Goal: Task Accomplishment & Management: Use online tool/utility

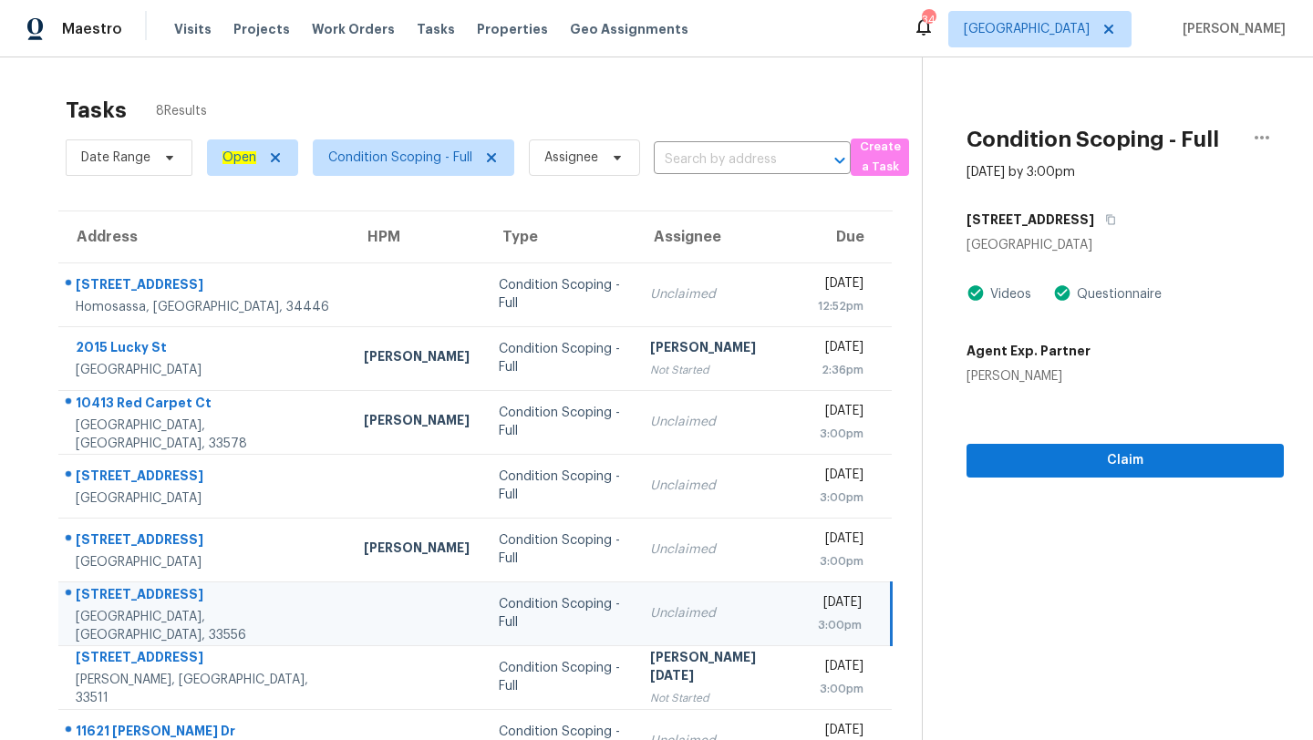
scroll to position [57, 0]
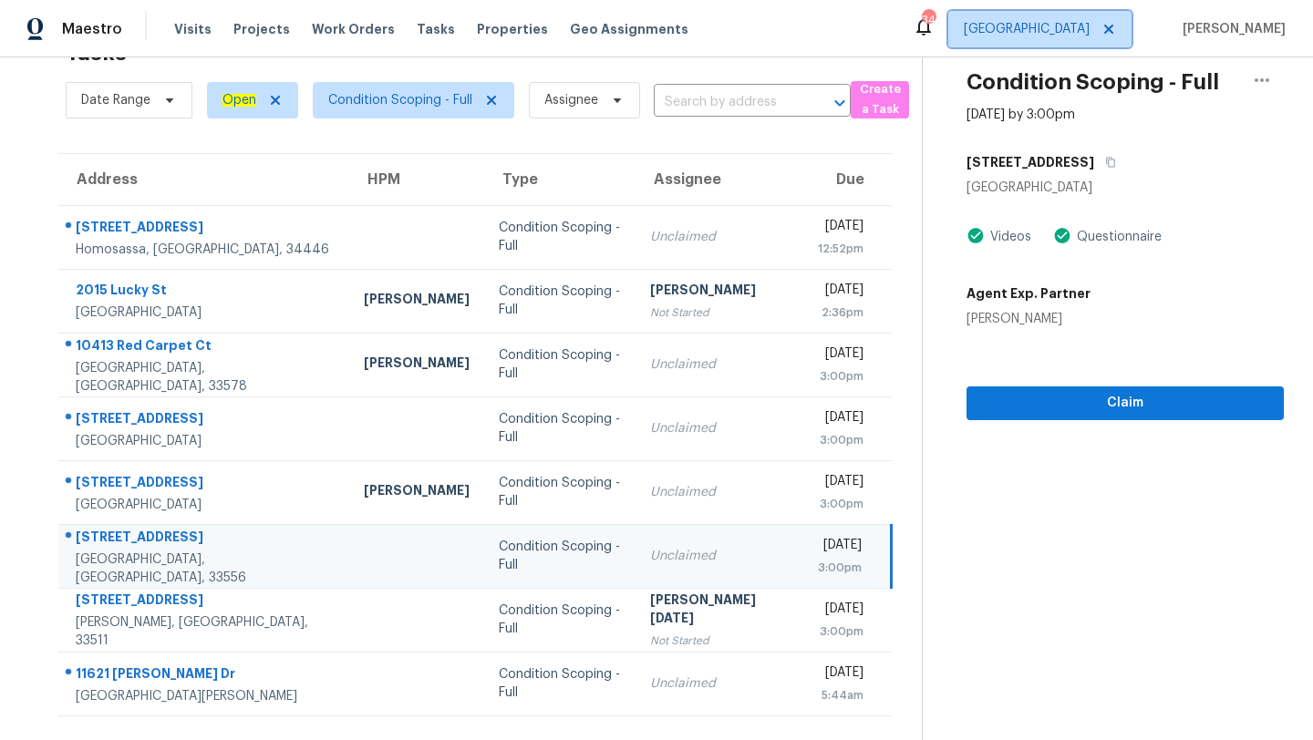
click at [1090, 28] on span "[GEOGRAPHIC_DATA]" at bounding box center [1027, 29] width 126 height 18
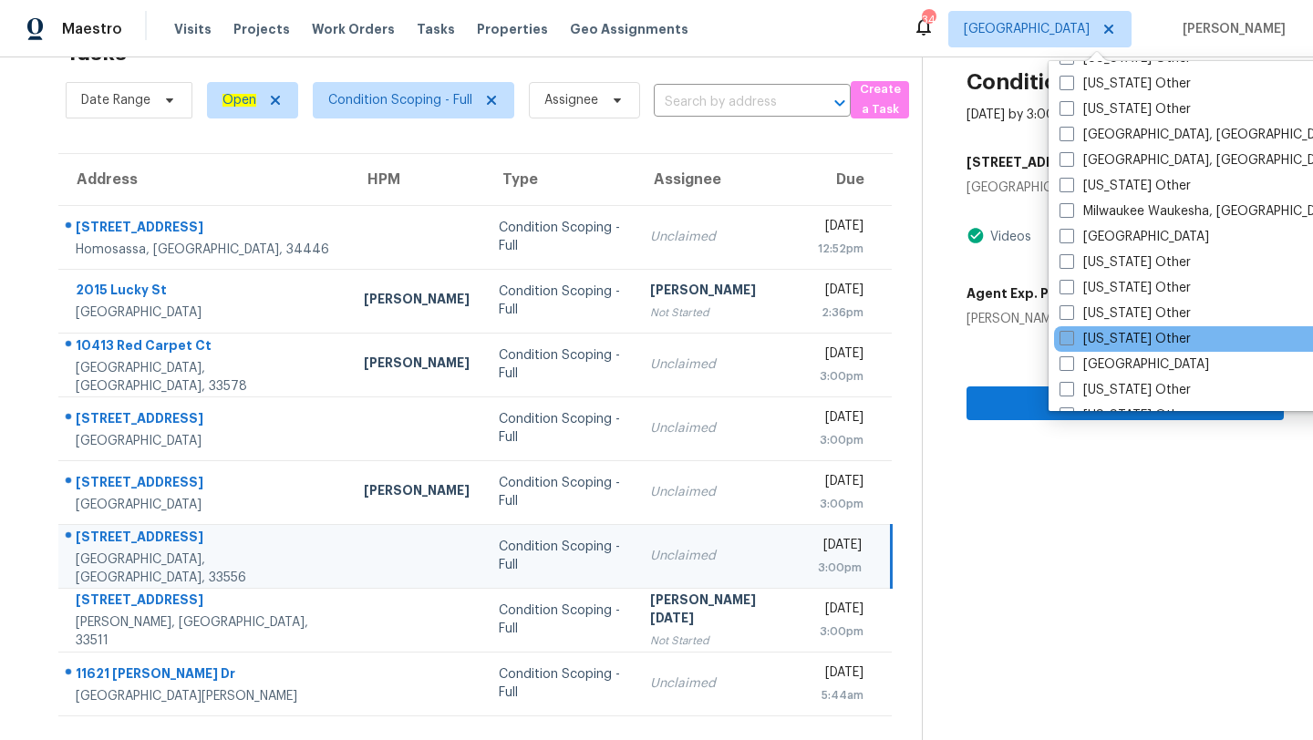
scroll to position [1409, 0]
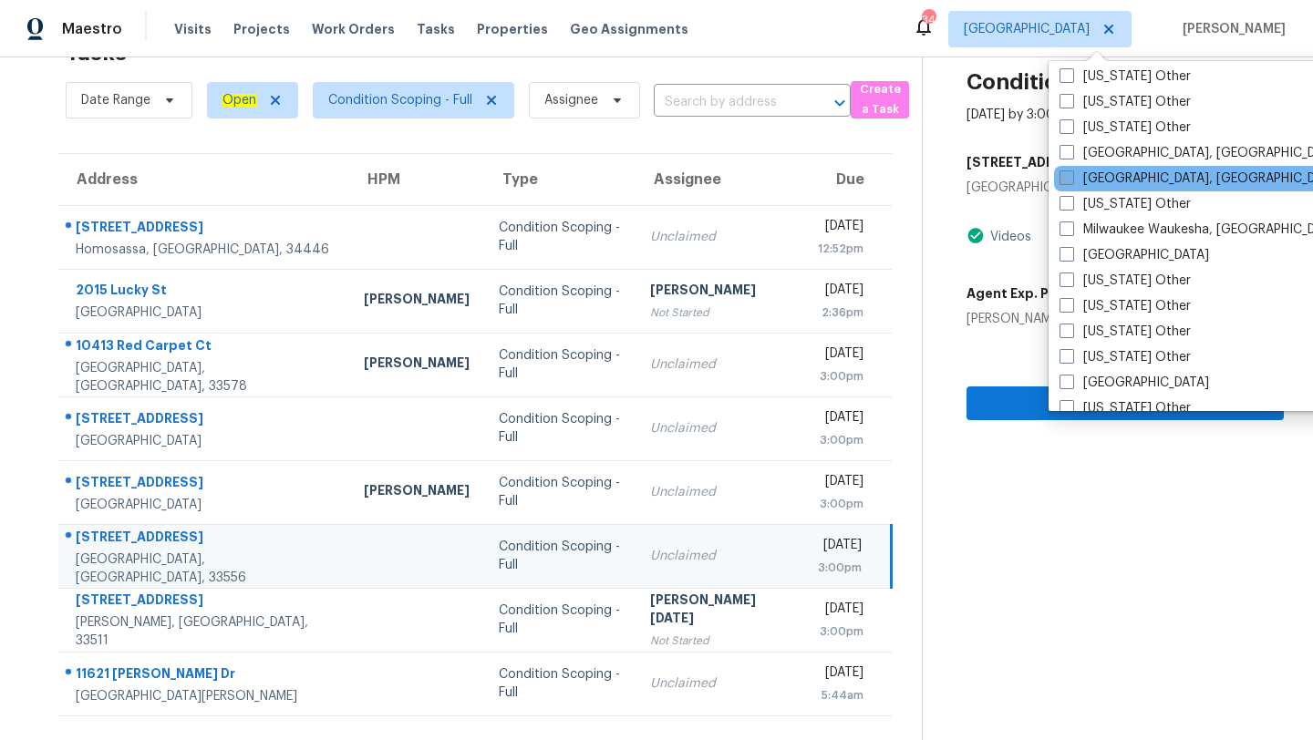
click at [1104, 182] on label "Miami, FL" at bounding box center [1201, 179] width 283 height 18
click at [1071, 181] on input "Miami, FL" at bounding box center [1066, 176] width 12 height 12
checkbox input "true"
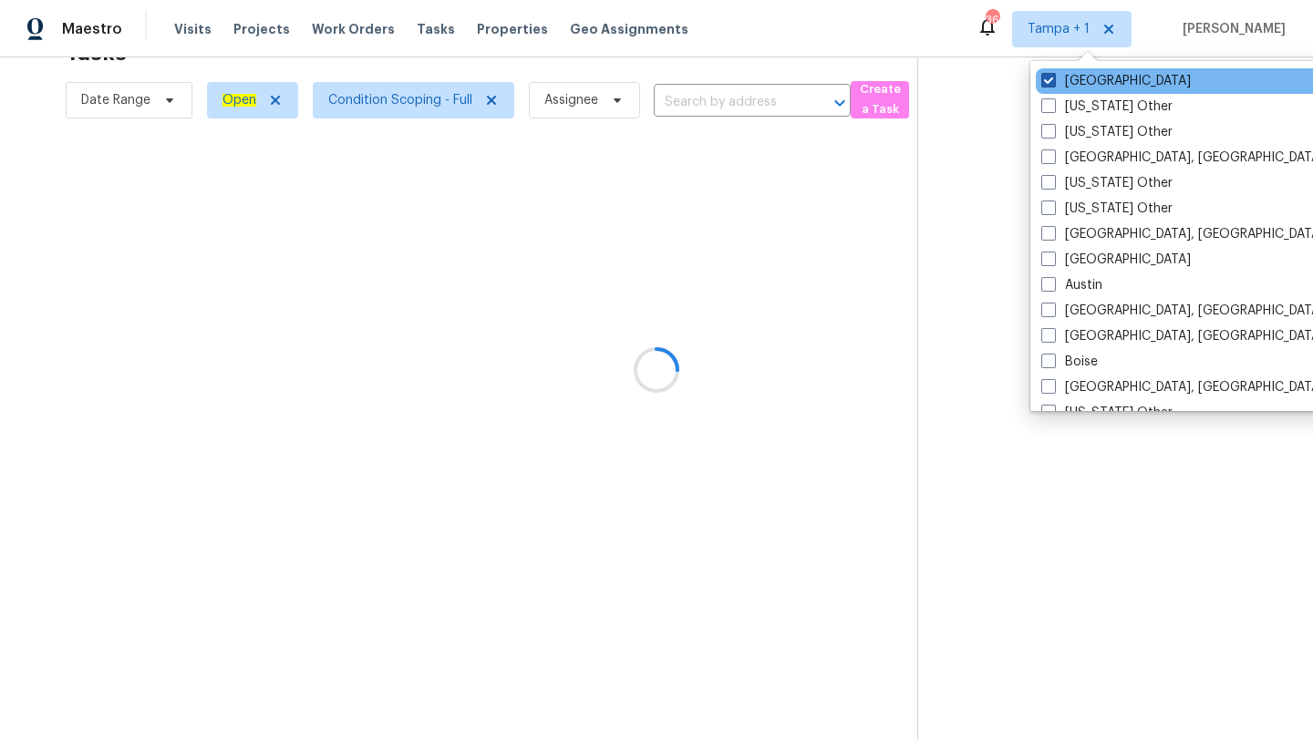
click at [1076, 72] on label "[GEOGRAPHIC_DATA]" at bounding box center [1116, 81] width 150 height 18
click at [1053, 72] on input "[GEOGRAPHIC_DATA]" at bounding box center [1047, 78] width 12 height 12
checkbox input "false"
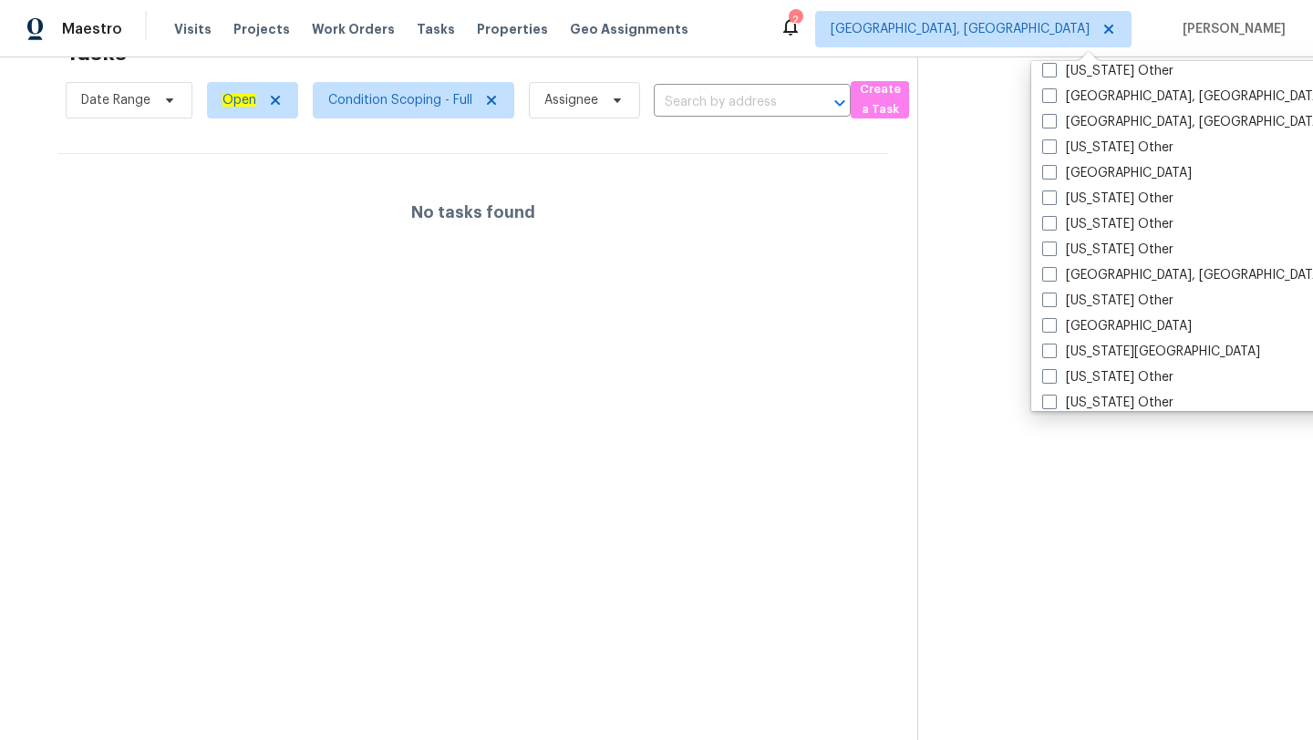
scroll to position [1073, 0]
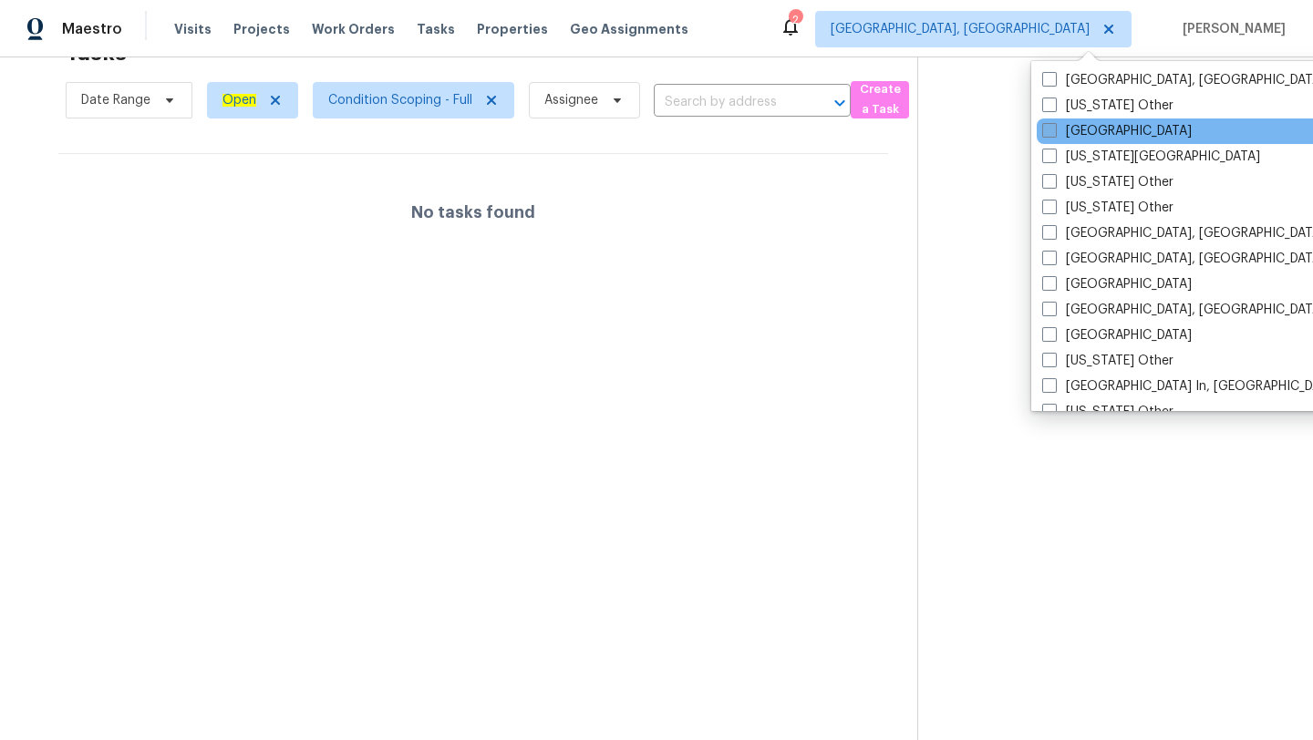
click at [1087, 128] on label "Jacksonville" at bounding box center [1117, 131] width 150 height 18
click at [1054, 128] on input "Jacksonville" at bounding box center [1048, 128] width 12 height 12
checkbox input "true"
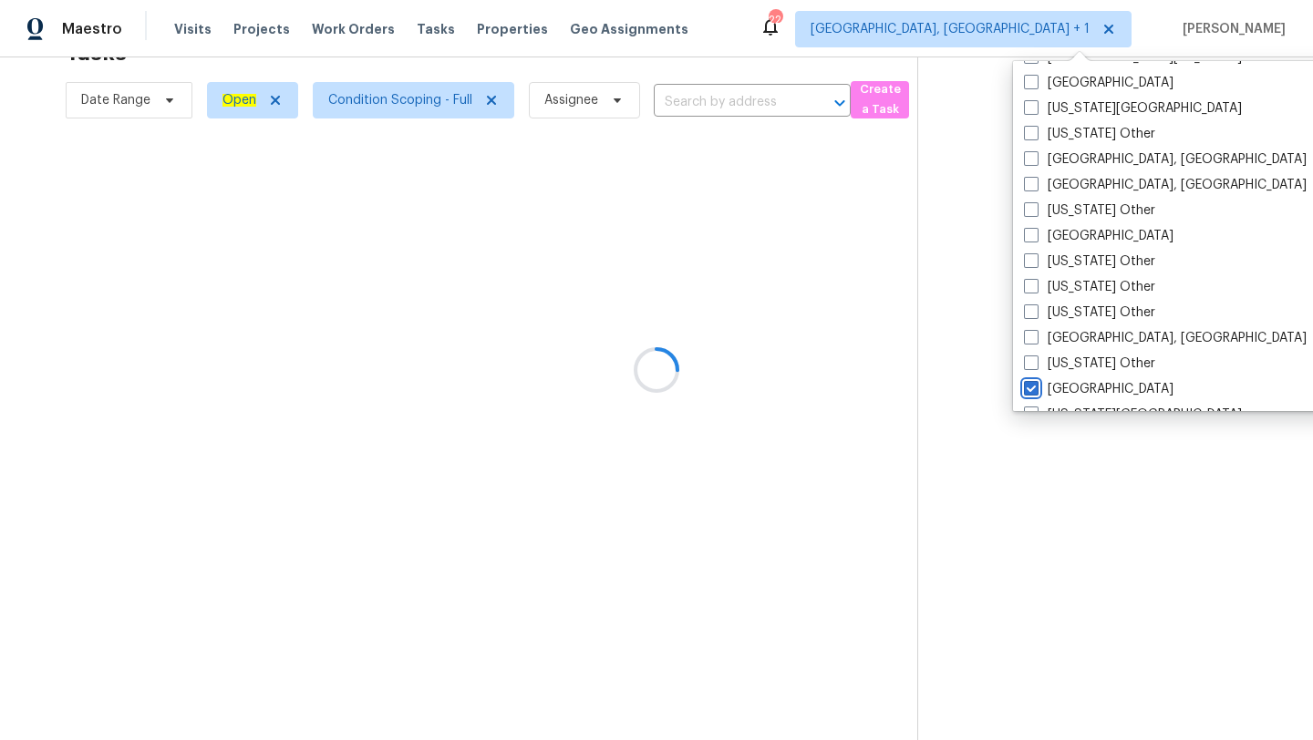
scroll to position [1434, 0]
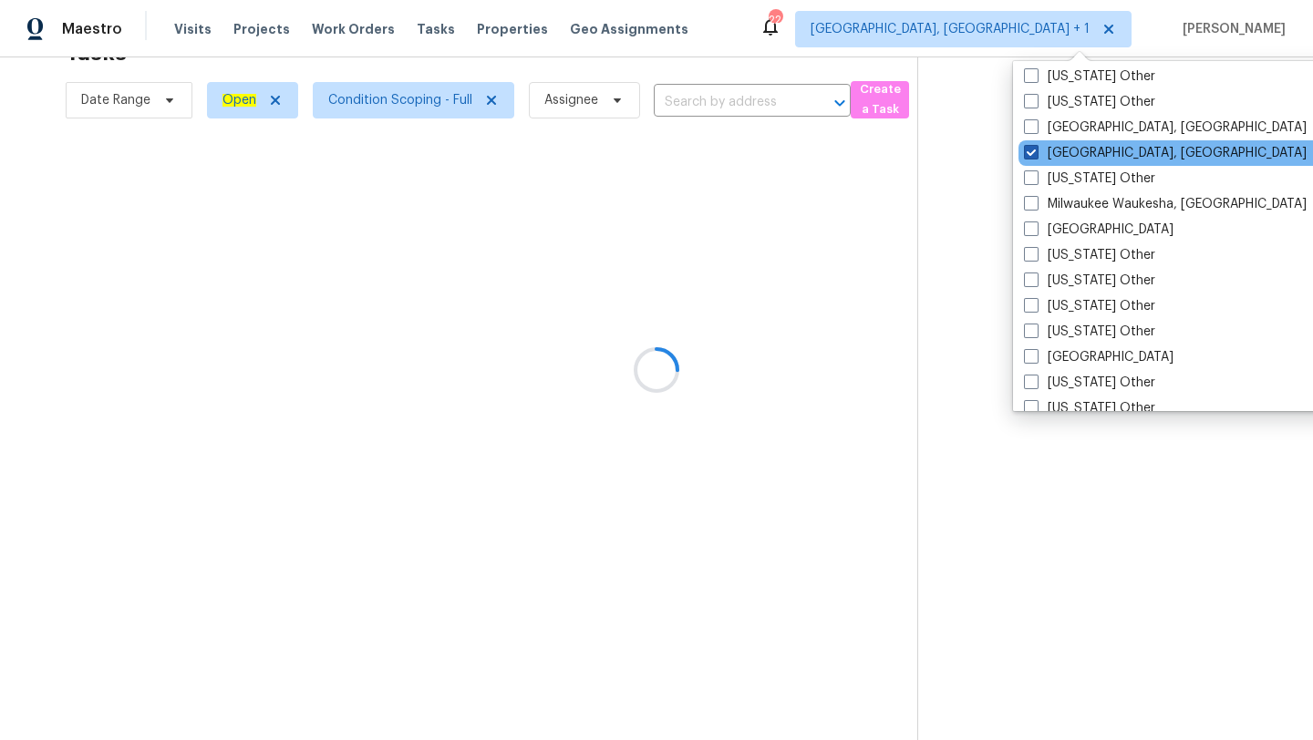
click at [1078, 152] on label "Miami, FL" at bounding box center [1165, 153] width 283 height 18
click at [1036, 152] on input "Miami, FL" at bounding box center [1030, 150] width 12 height 12
checkbox input "false"
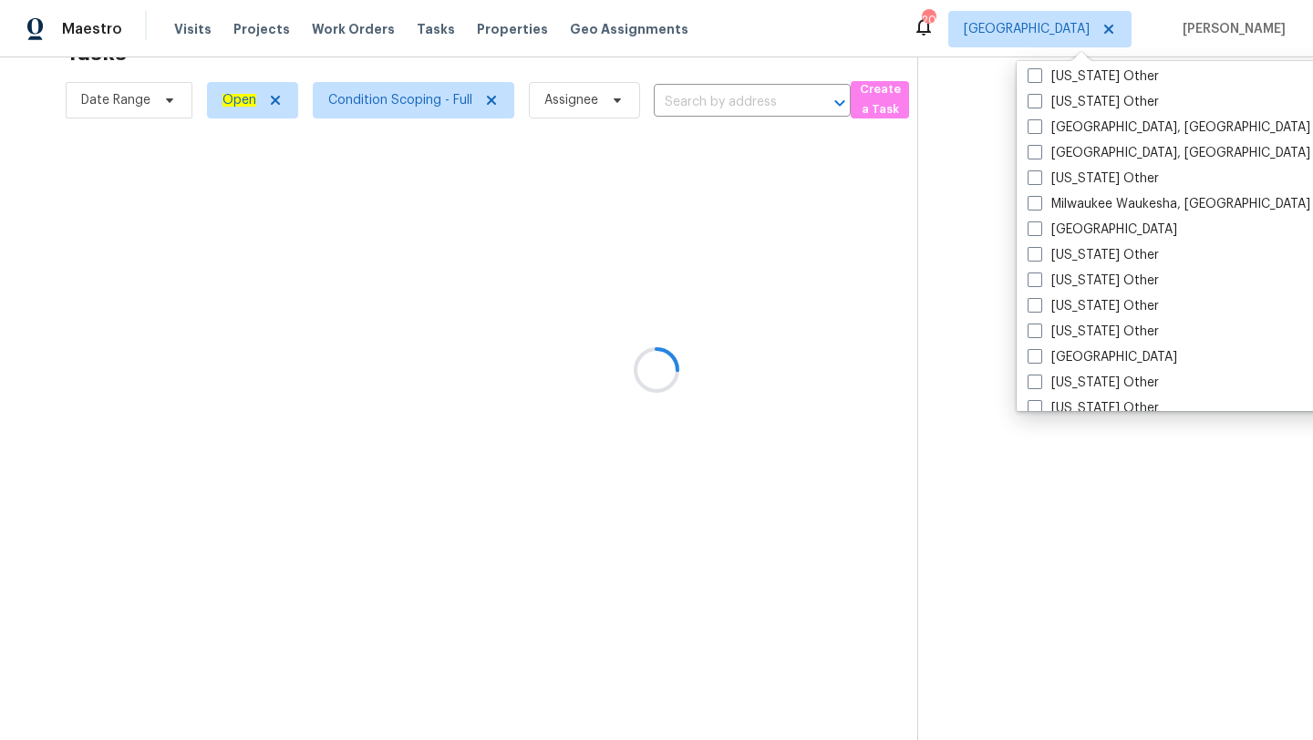
click at [935, 100] on div at bounding box center [656, 370] width 1313 height 740
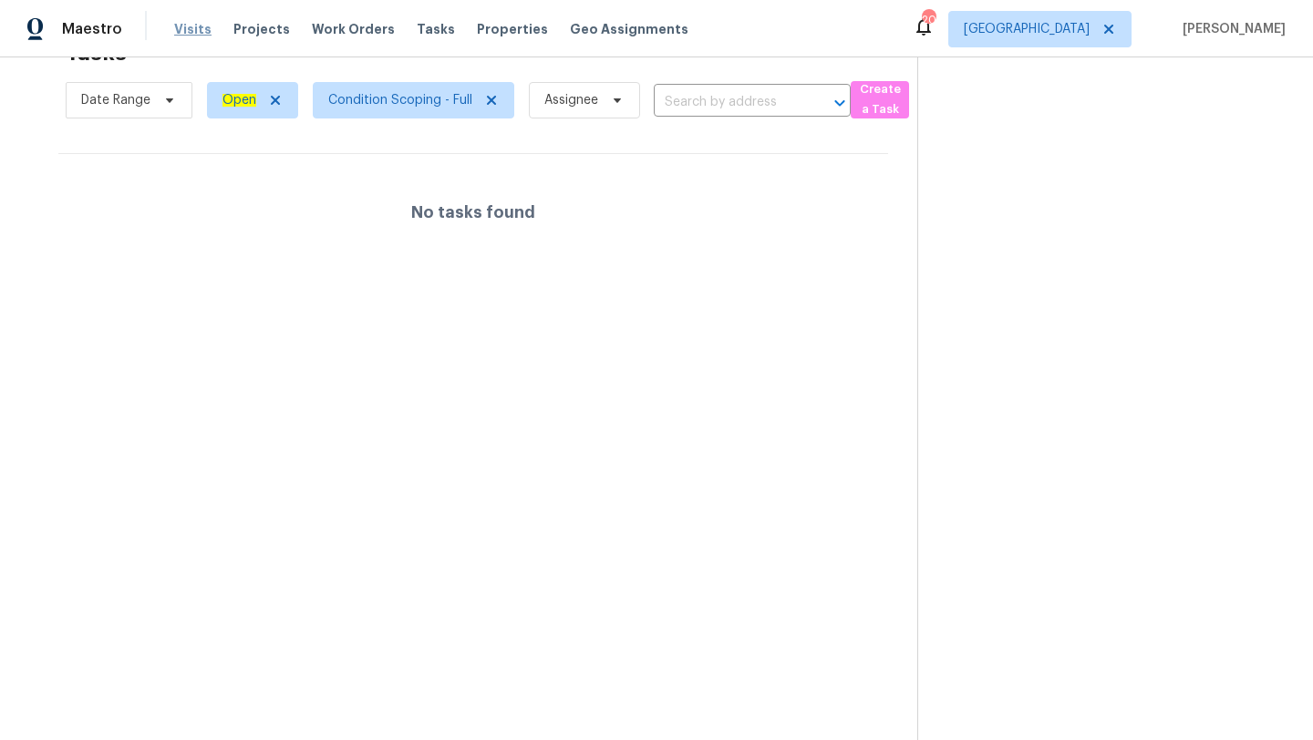
click at [181, 30] on span "Visits" at bounding box center [192, 29] width 37 height 18
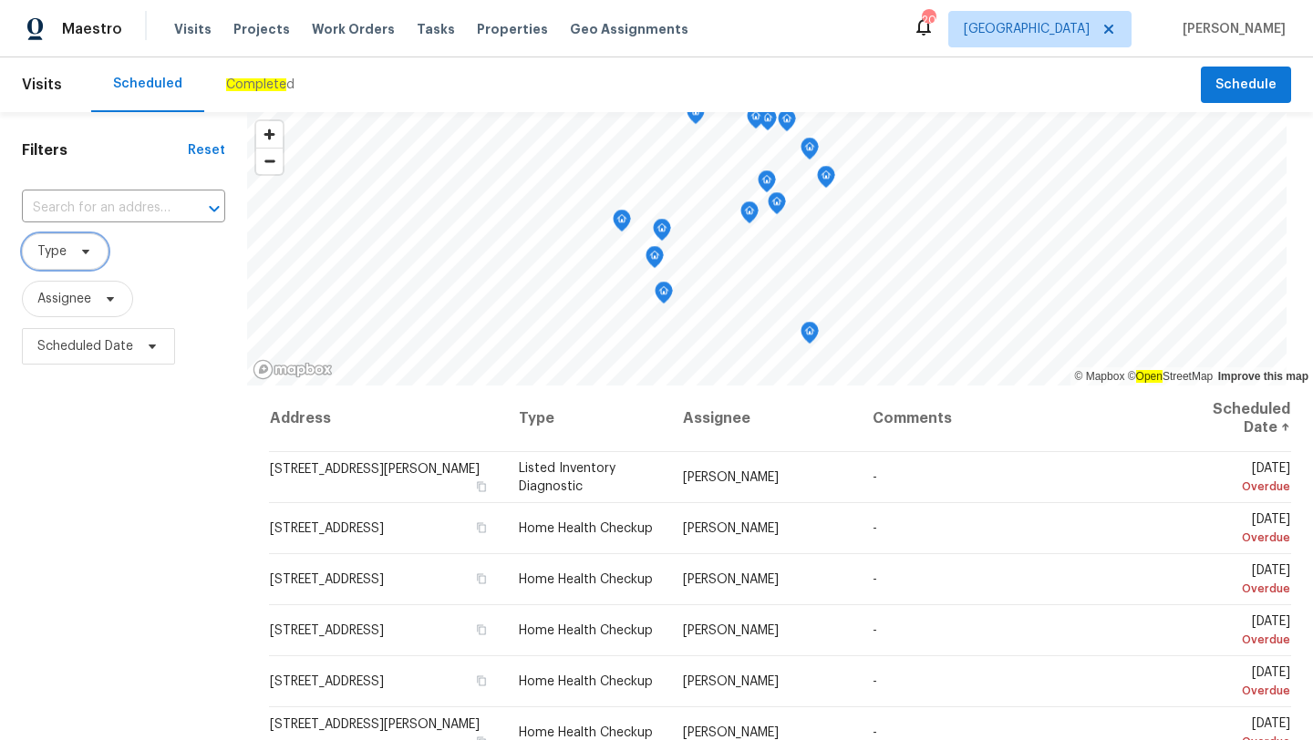
click at [87, 248] on icon at bounding box center [85, 251] width 15 height 15
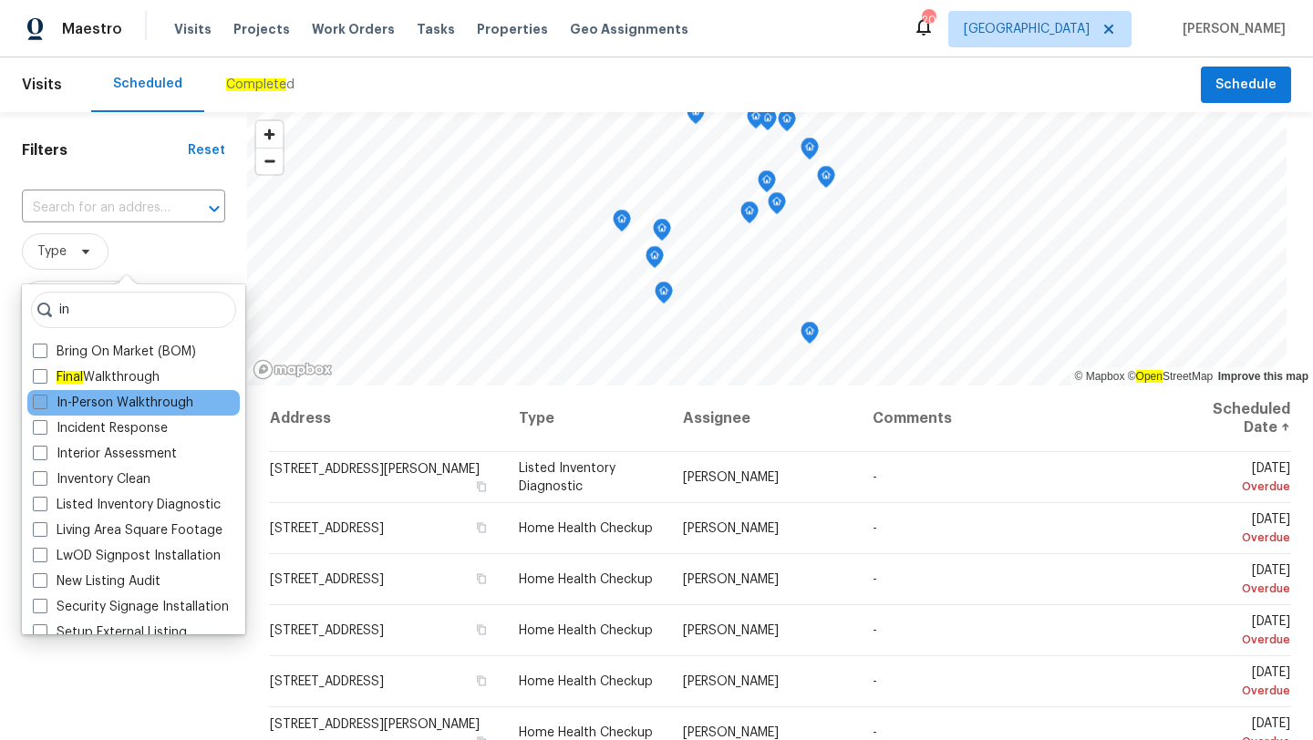
type input "in"
click at [85, 401] on label "In-Person Walkthrough" at bounding box center [113, 403] width 160 height 18
click at [45, 401] on input "In-Person Walkthrough" at bounding box center [39, 400] width 12 height 12
checkbox input "true"
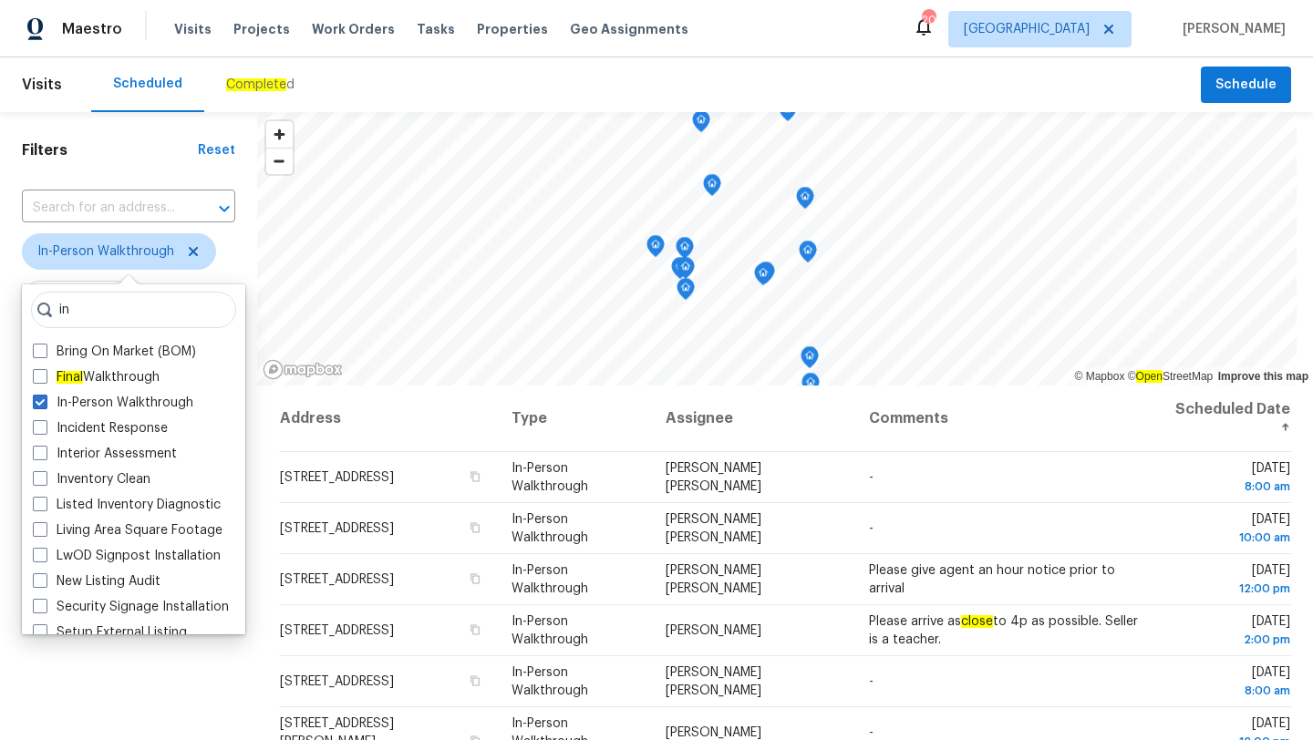
click at [171, 670] on div "Filters Reset ​ In-Person Walkthrough Assignee Scheduled Date" at bounding box center [128, 545] width 257 height 866
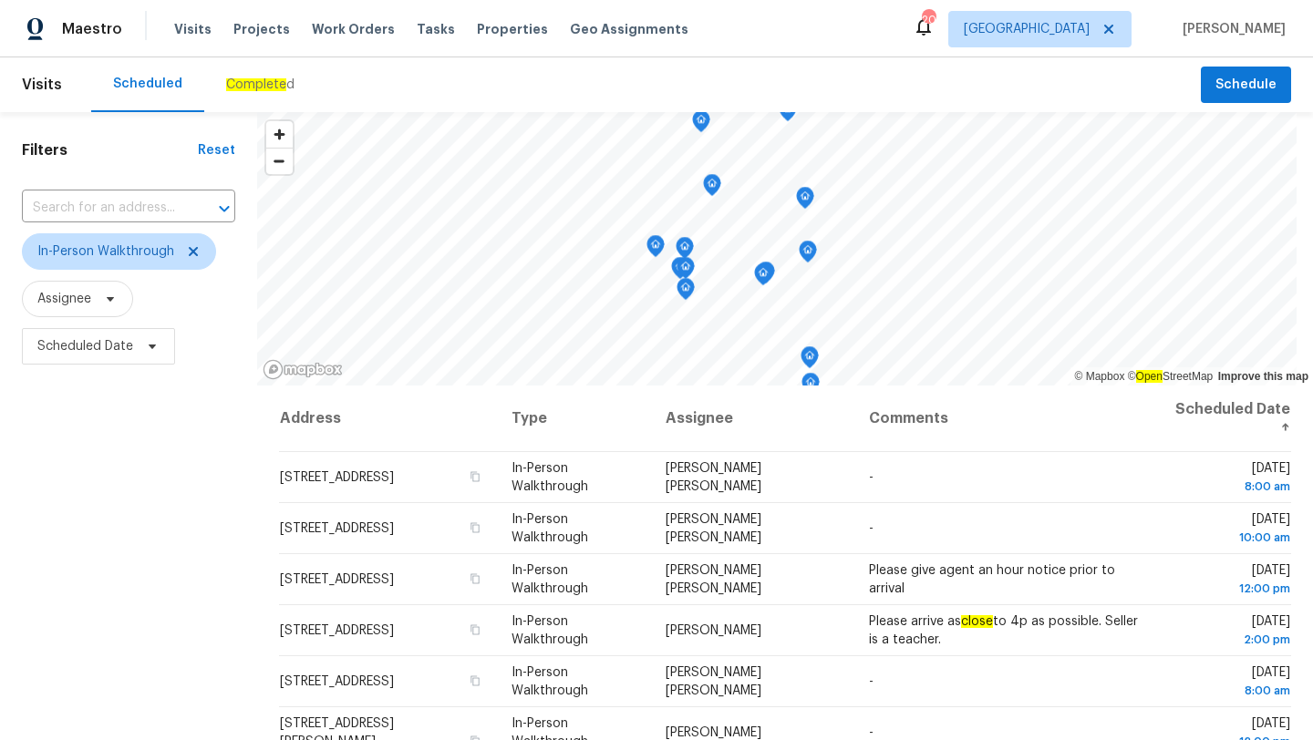
click at [171, 670] on div "Filters Reset ​ In-Person Walkthrough Assignee Scheduled Date" at bounding box center [128, 545] width 257 height 866
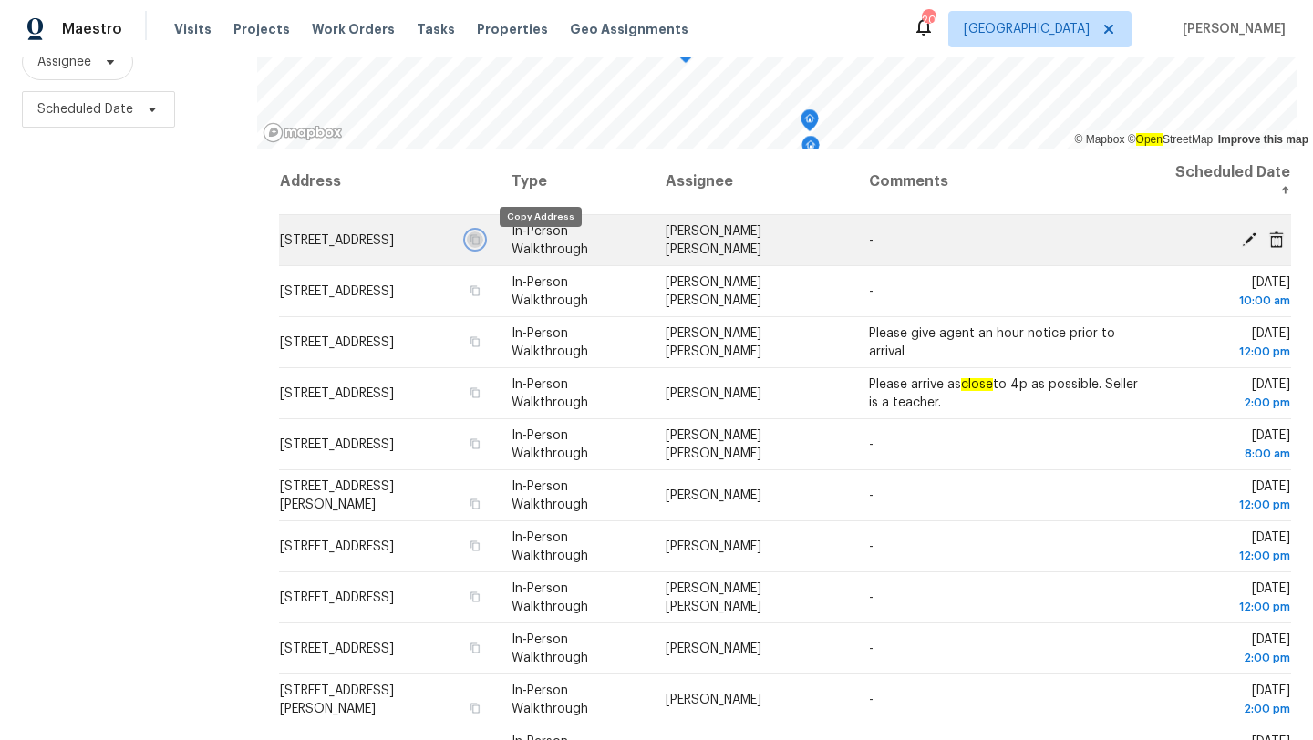
click at [480, 245] on icon "button" at bounding box center [474, 239] width 11 height 11
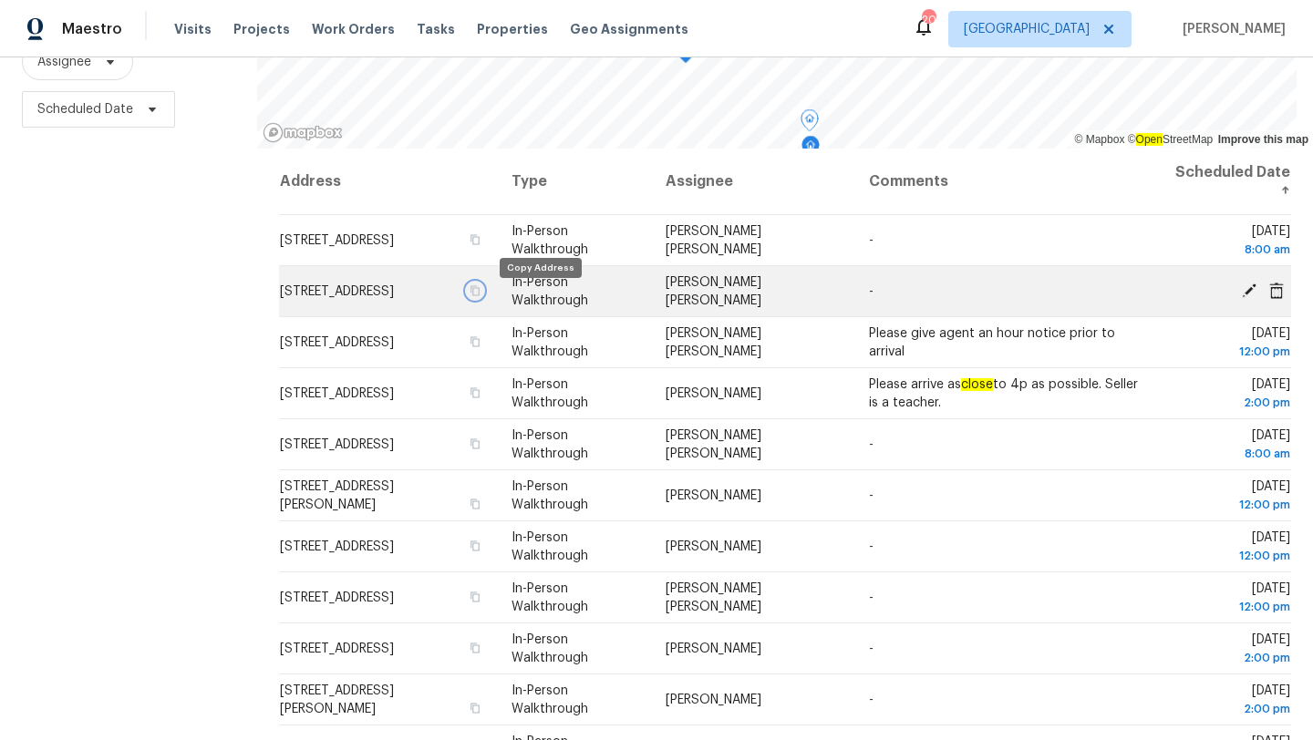
click at [480, 295] on icon "button" at bounding box center [475, 290] width 9 height 10
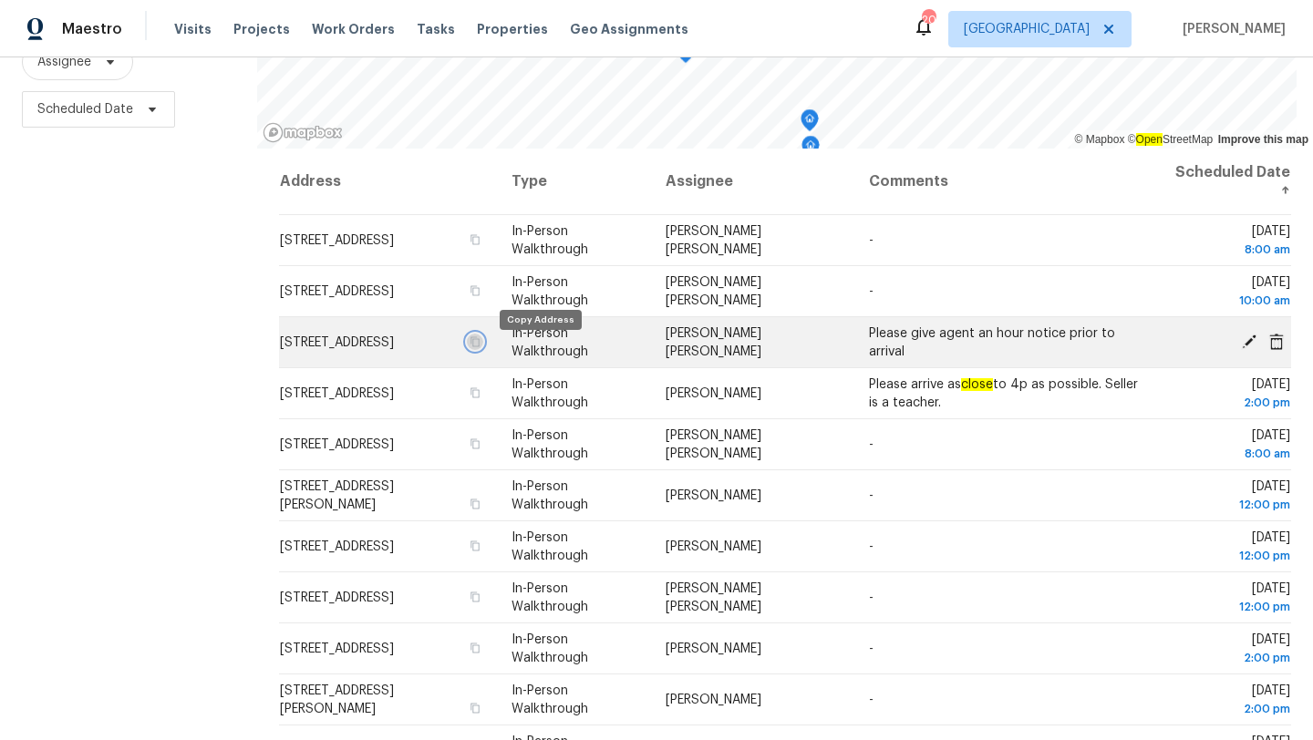
click at [480, 346] on icon "button" at bounding box center [475, 341] width 9 height 10
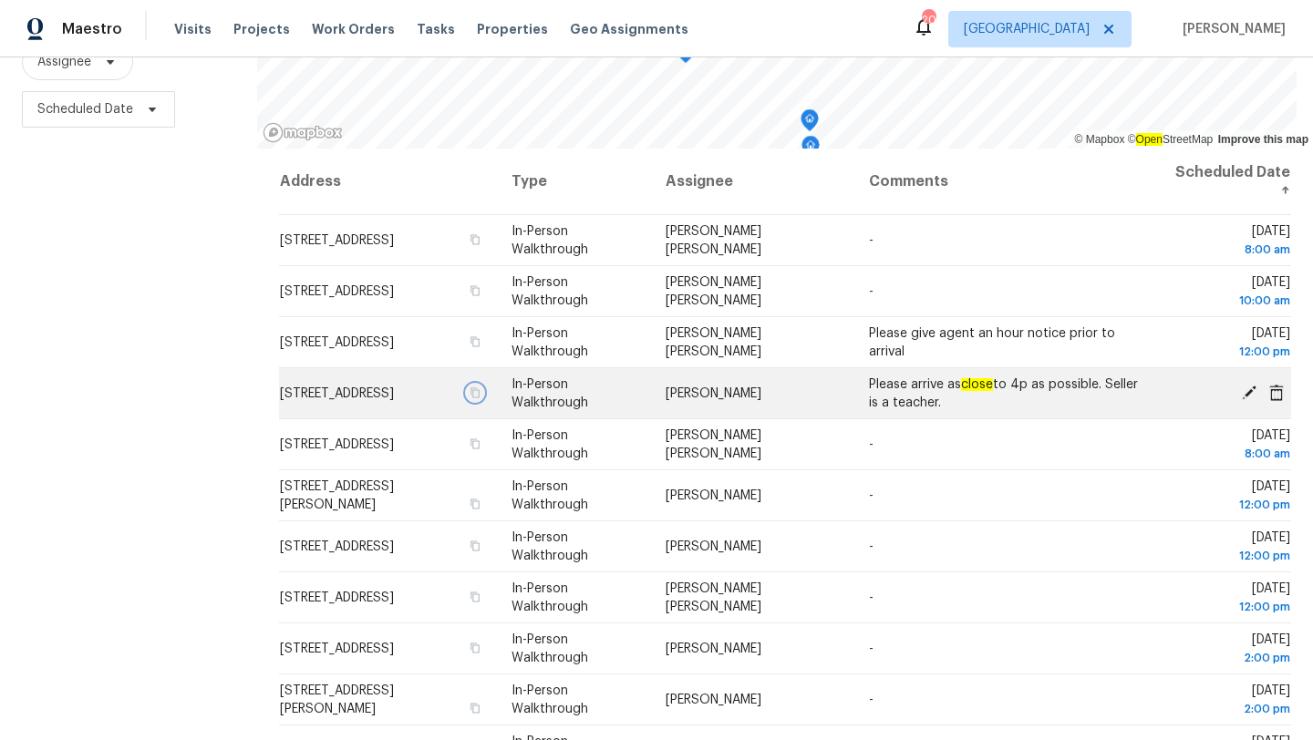
click at [480, 391] on icon "button" at bounding box center [474, 393] width 11 height 11
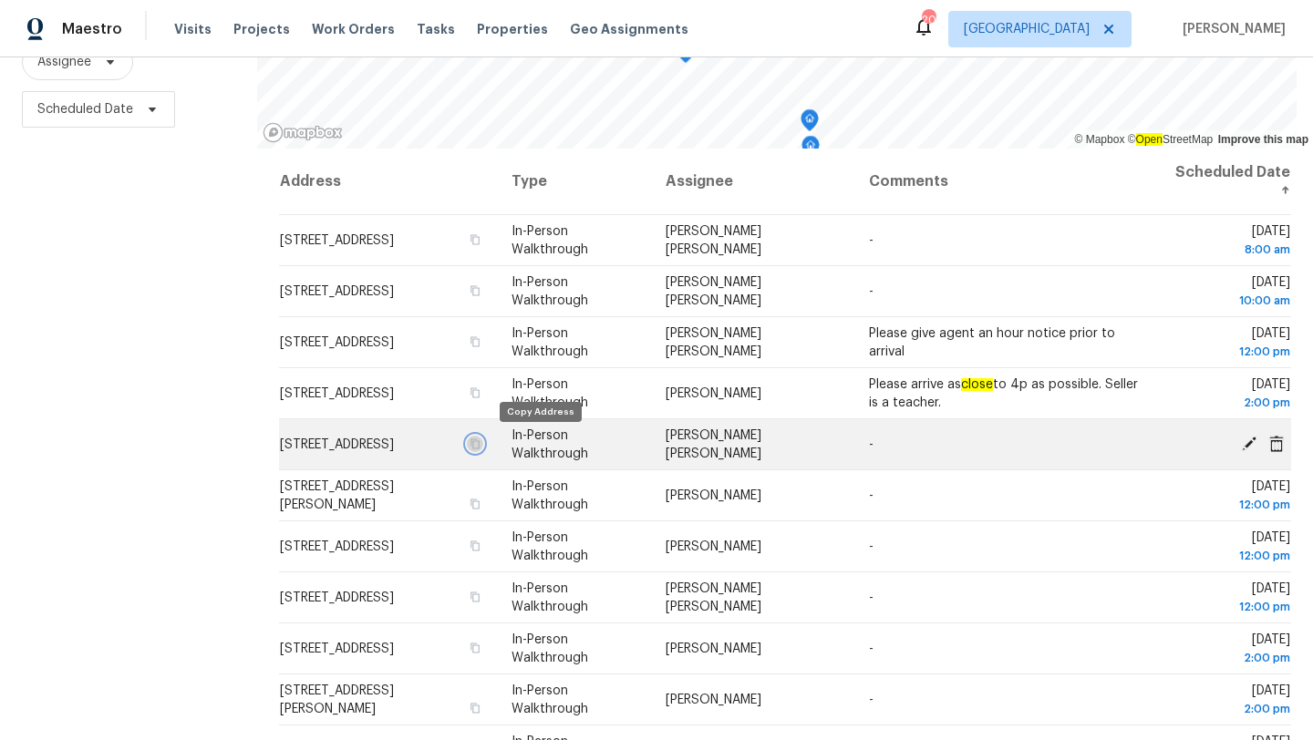
click at [480, 441] on icon "button" at bounding box center [474, 444] width 11 height 11
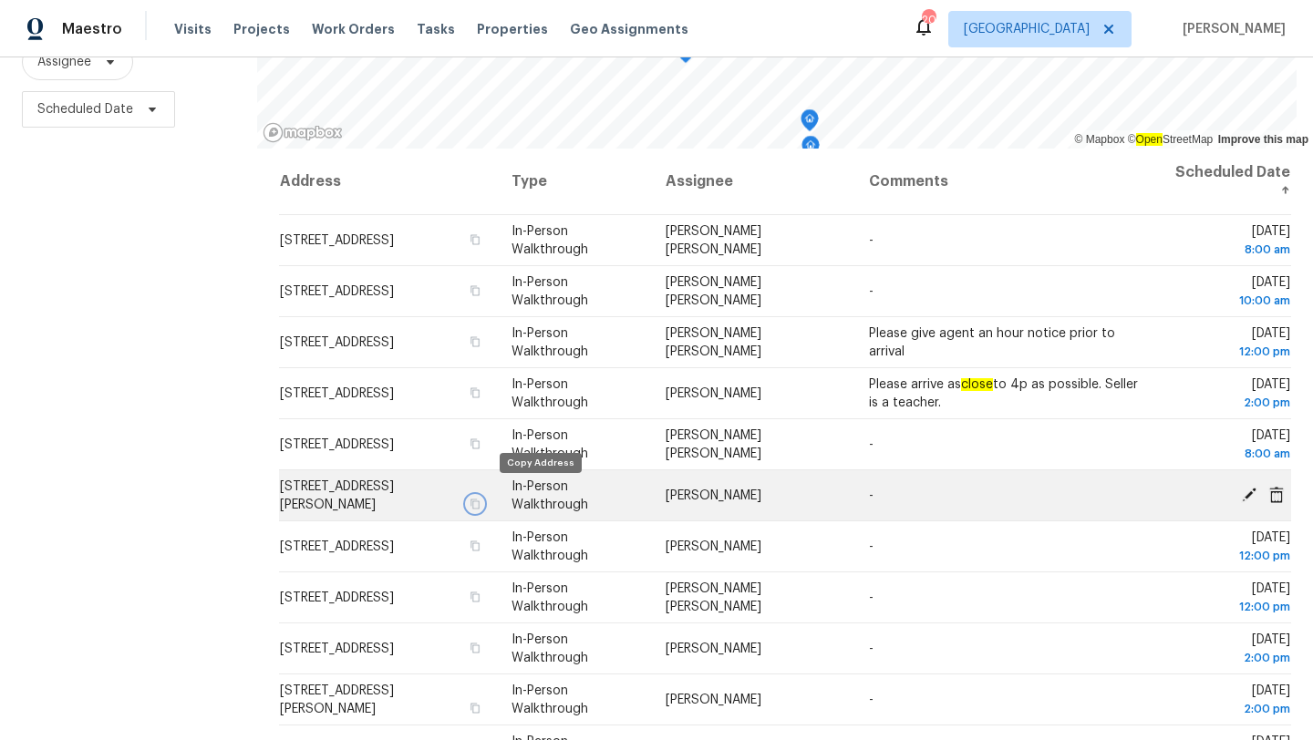
click at [480, 499] on icon "button" at bounding box center [475, 504] width 9 height 10
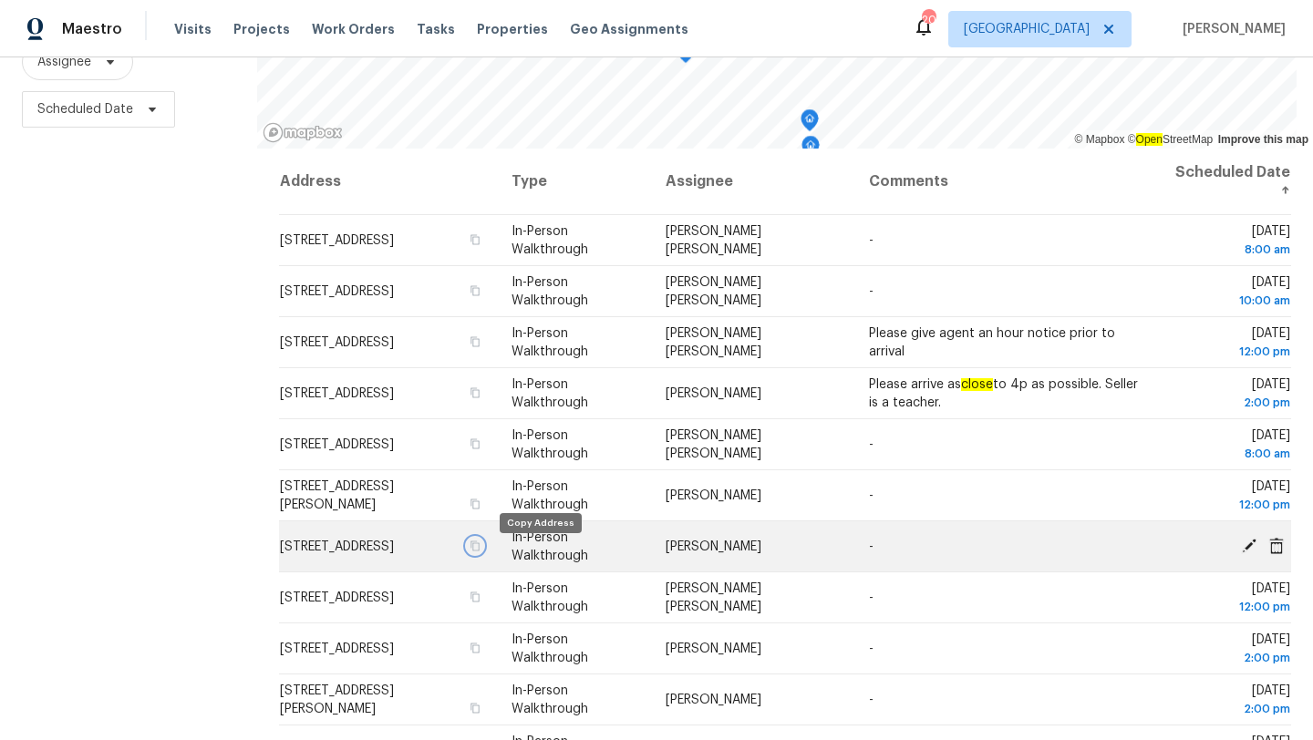
click at [480, 552] on icon "button" at bounding box center [474, 546] width 11 height 11
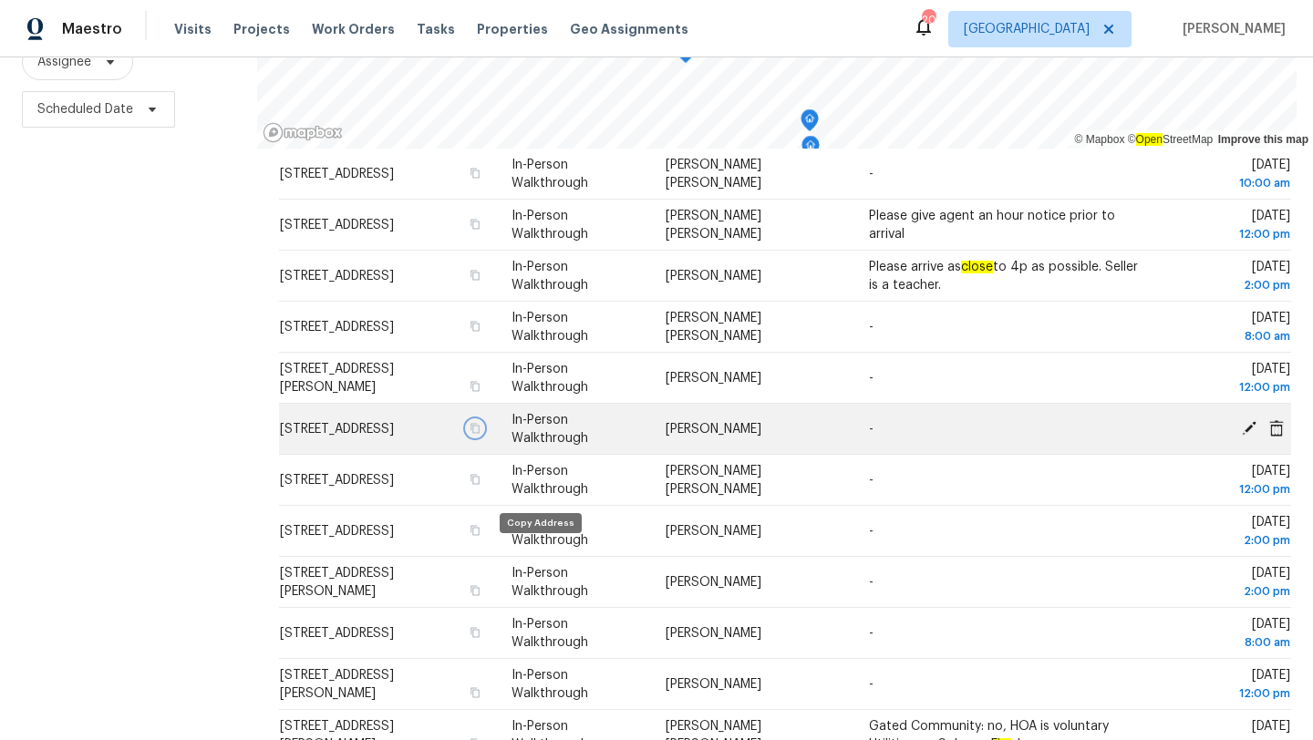
scroll to position [305, 0]
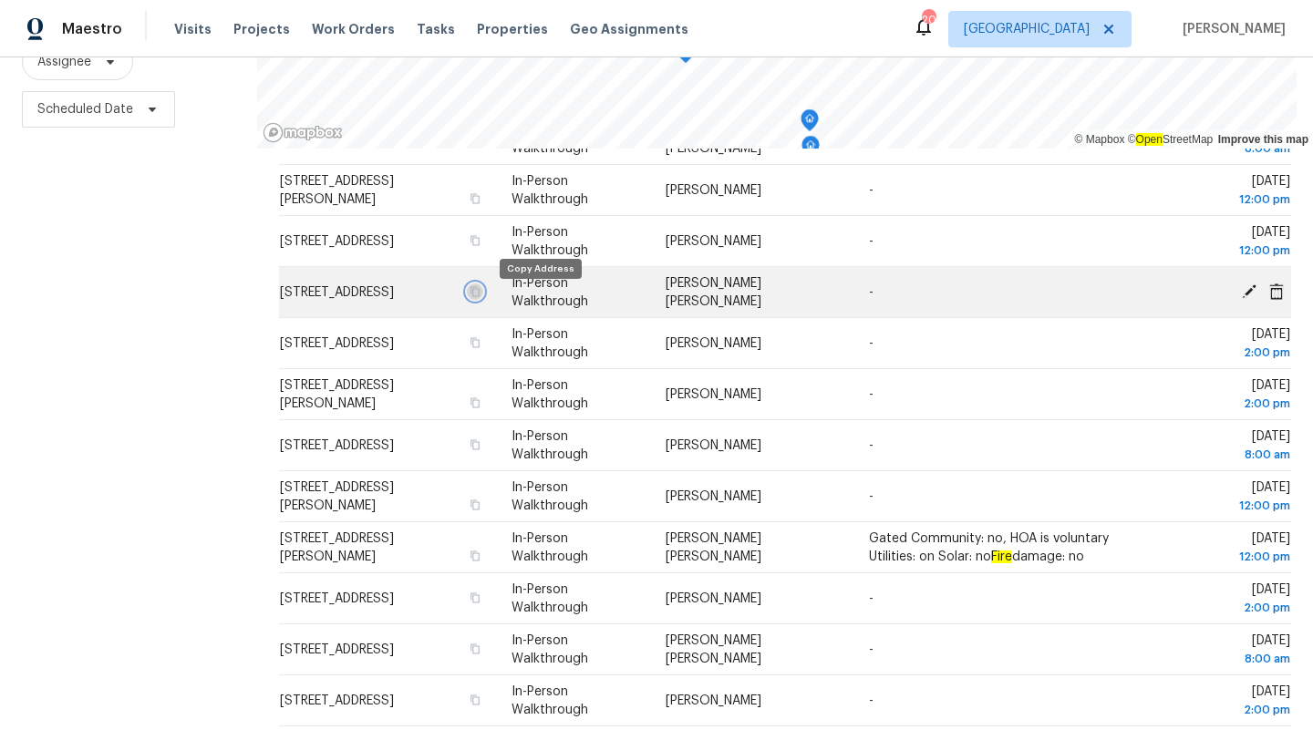
click at [480, 297] on icon "button" at bounding box center [474, 291] width 11 height 11
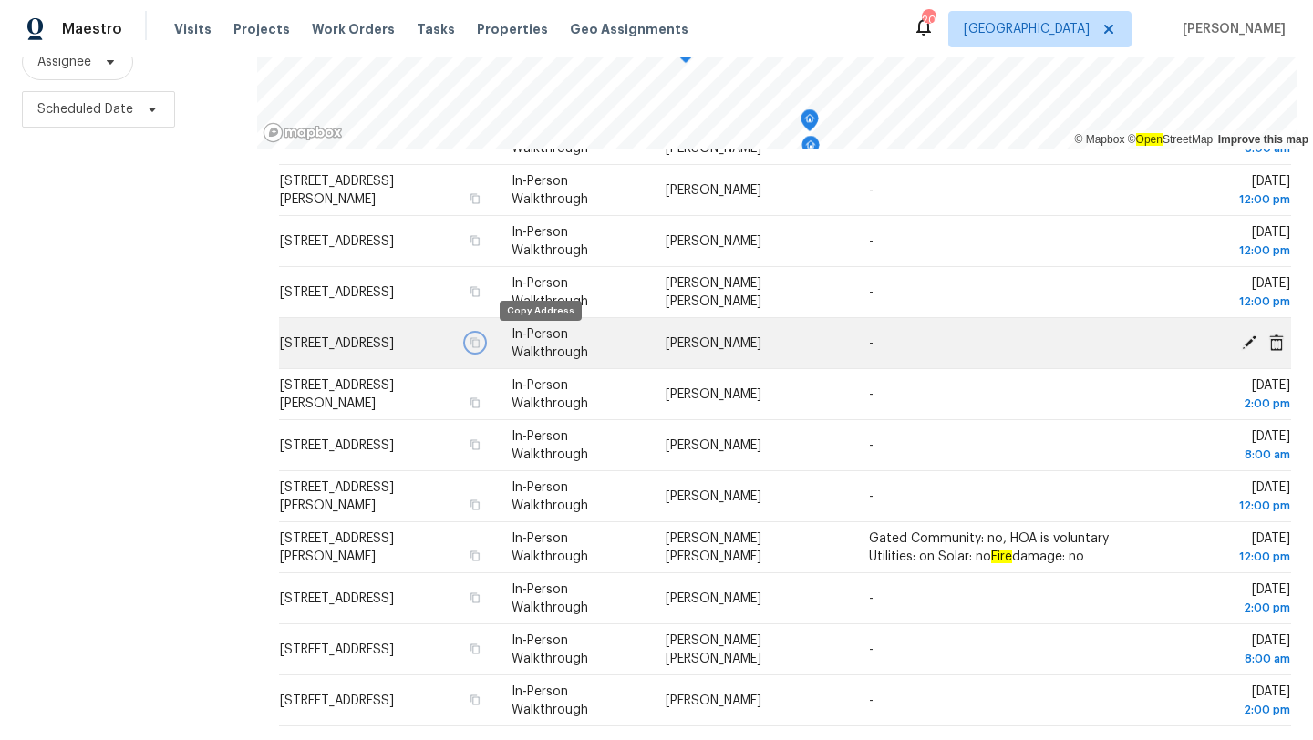
click at [480, 344] on icon "button" at bounding box center [474, 342] width 11 height 11
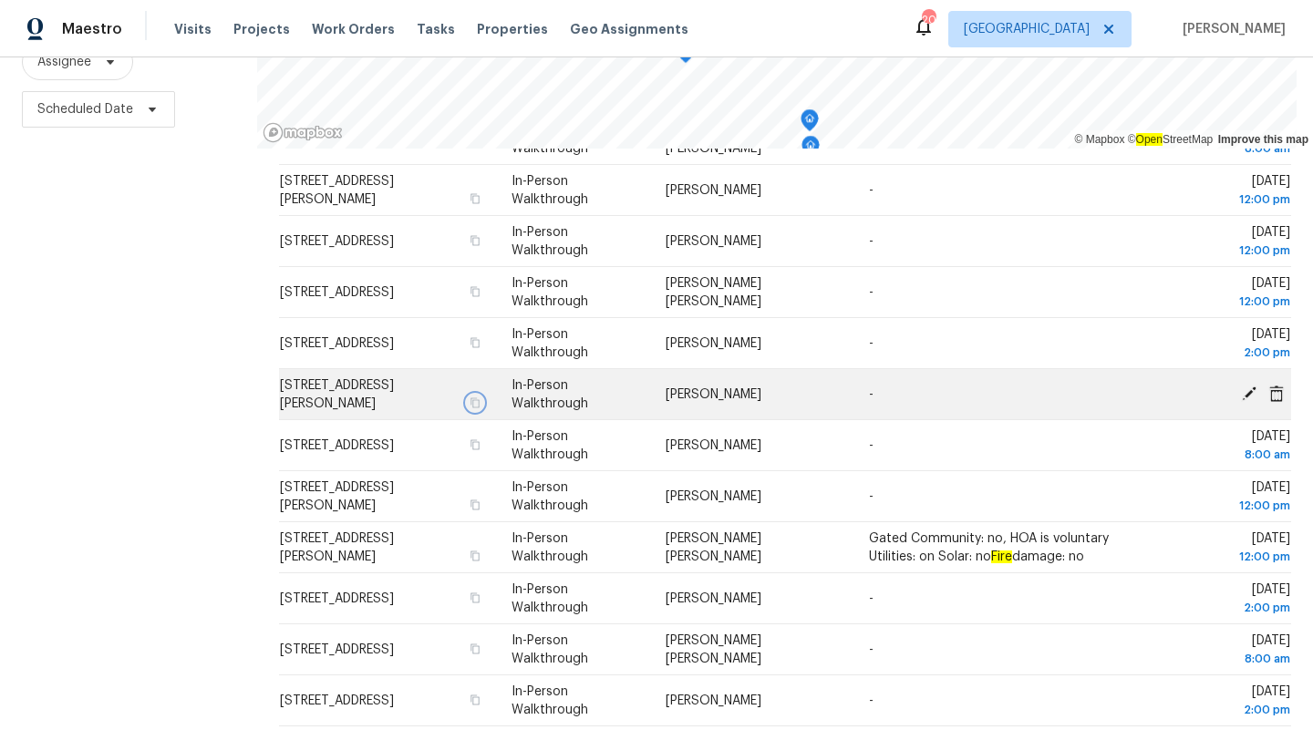
click at [480, 398] on icon "button" at bounding box center [474, 403] width 11 height 11
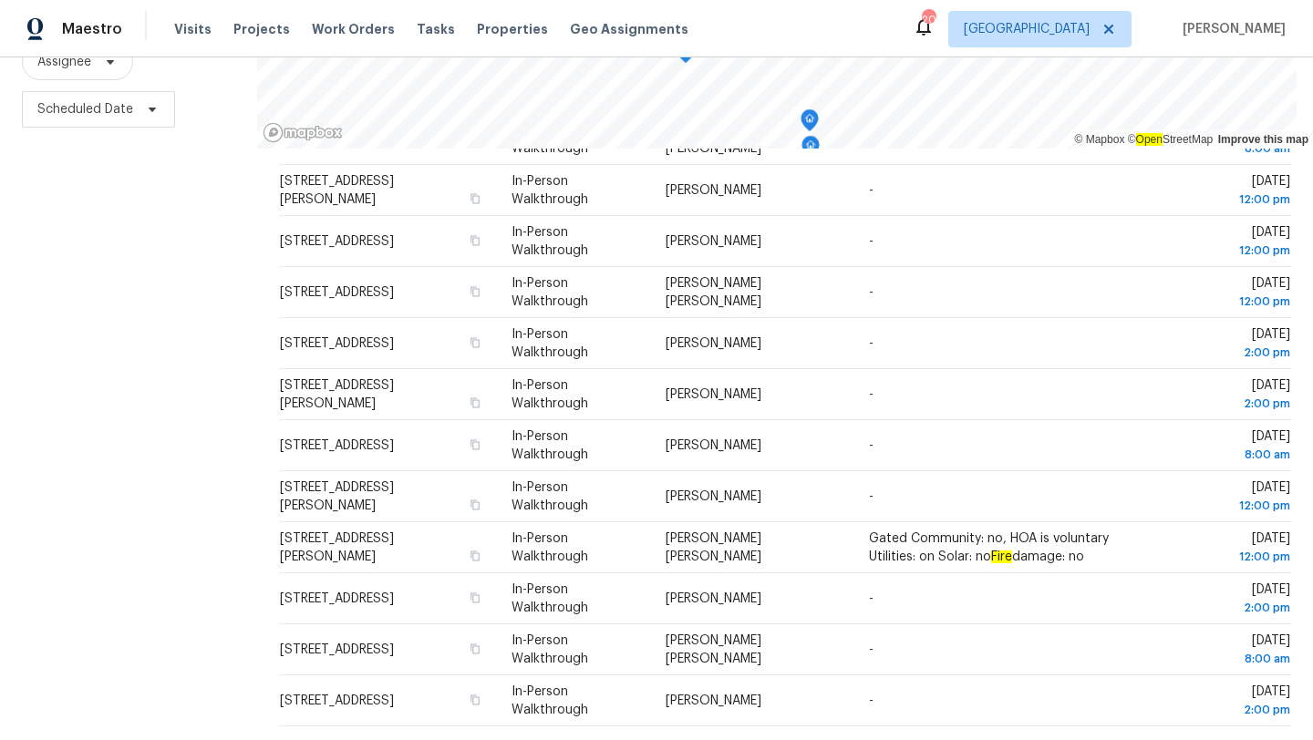
click at [1049, 55] on div "Maestro Visits Projects Work Orders Tasks Properties Geo Assignments 20 Jackson…" at bounding box center [656, 28] width 1313 height 57
click at [1053, 42] on span "Jacksonville" at bounding box center [1039, 29] width 183 height 36
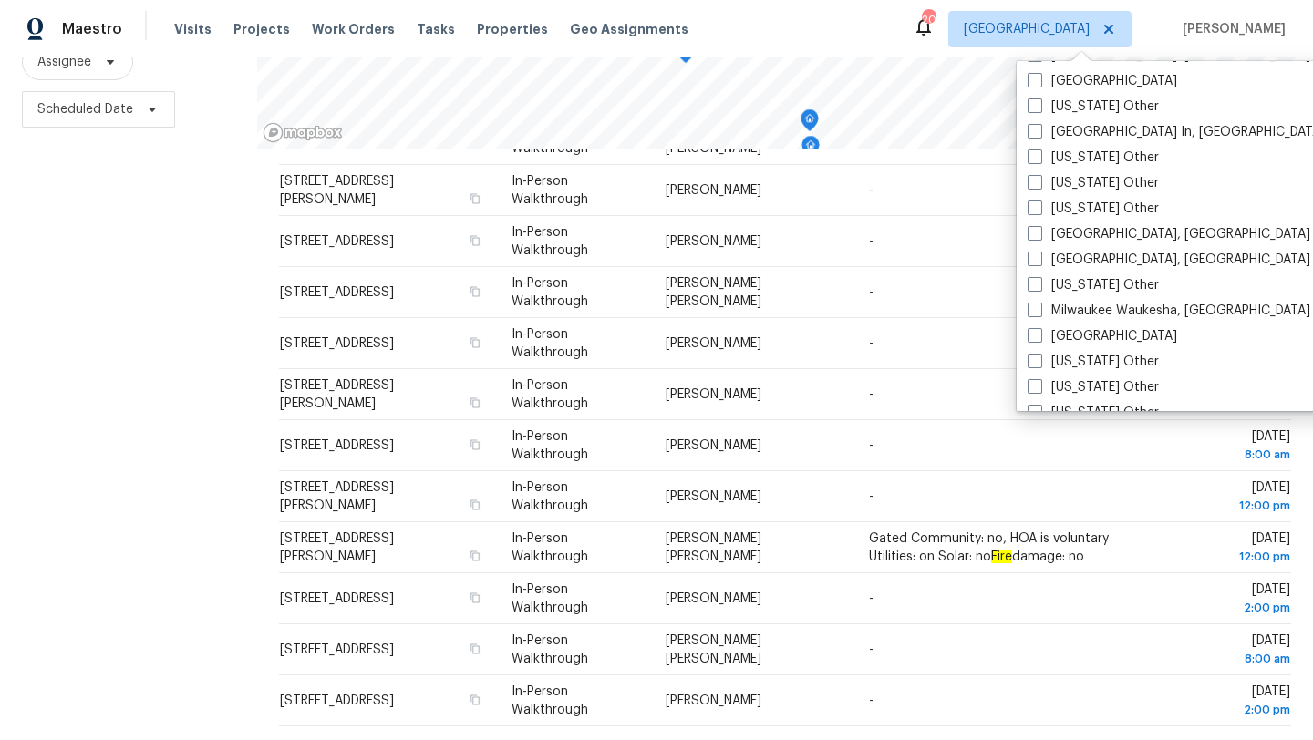
scroll to position [1335, 0]
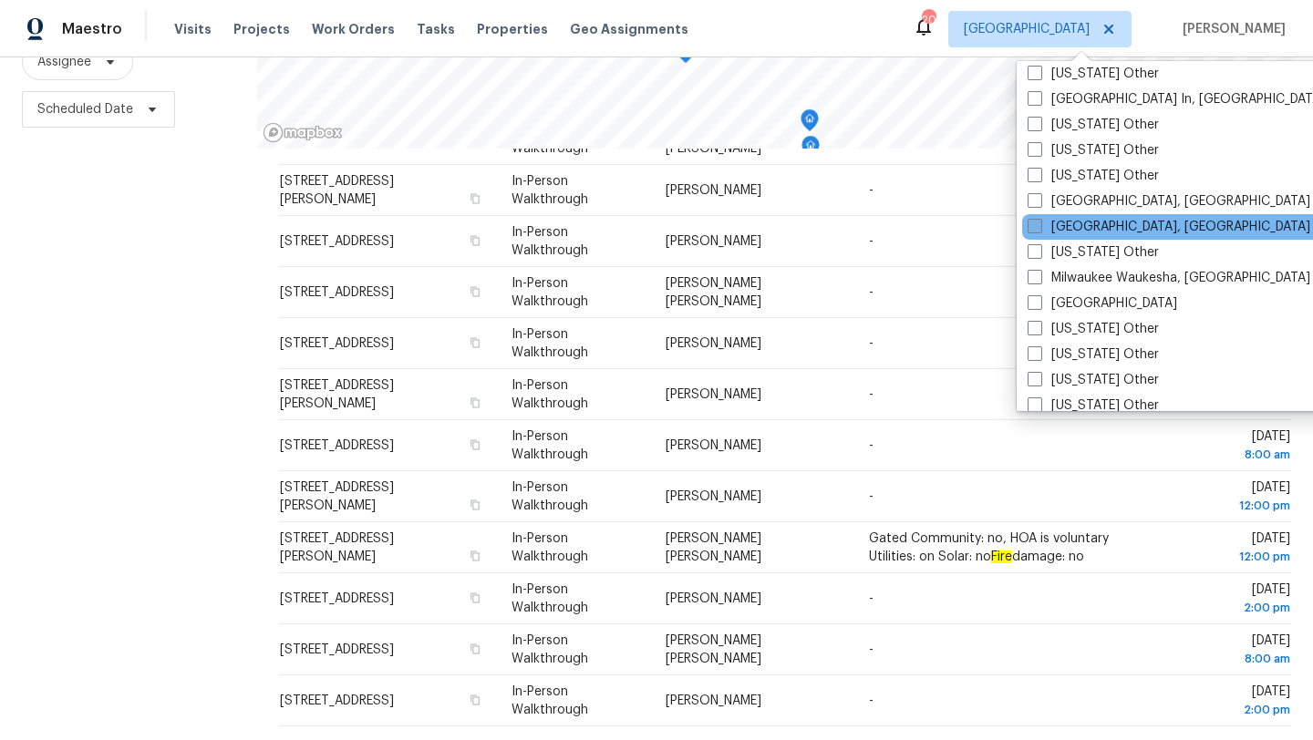
click at [1066, 229] on label "Miami, FL" at bounding box center [1169, 227] width 283 height 18
click at [1039, 229] on input "Miami, FL" at bounding box center [1034, 224] width 12 height 12
checkbox input "true"
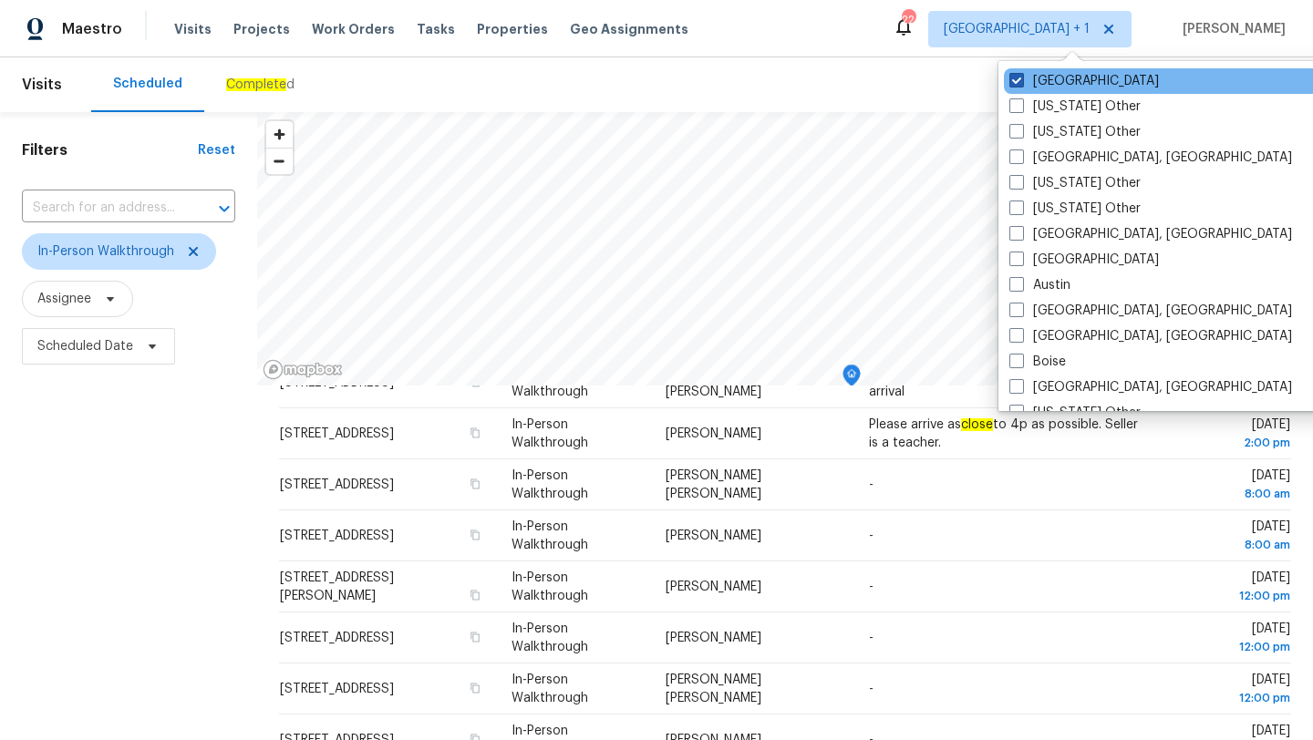
click at [1042, 74] on label "Jacksonville" at bounding box center [1084, 81] width 150 height 18
click at [1021, 74] on input "Jacksonville" at bounding box center [1015, 78] width 12 height 12
checkbox input "false"
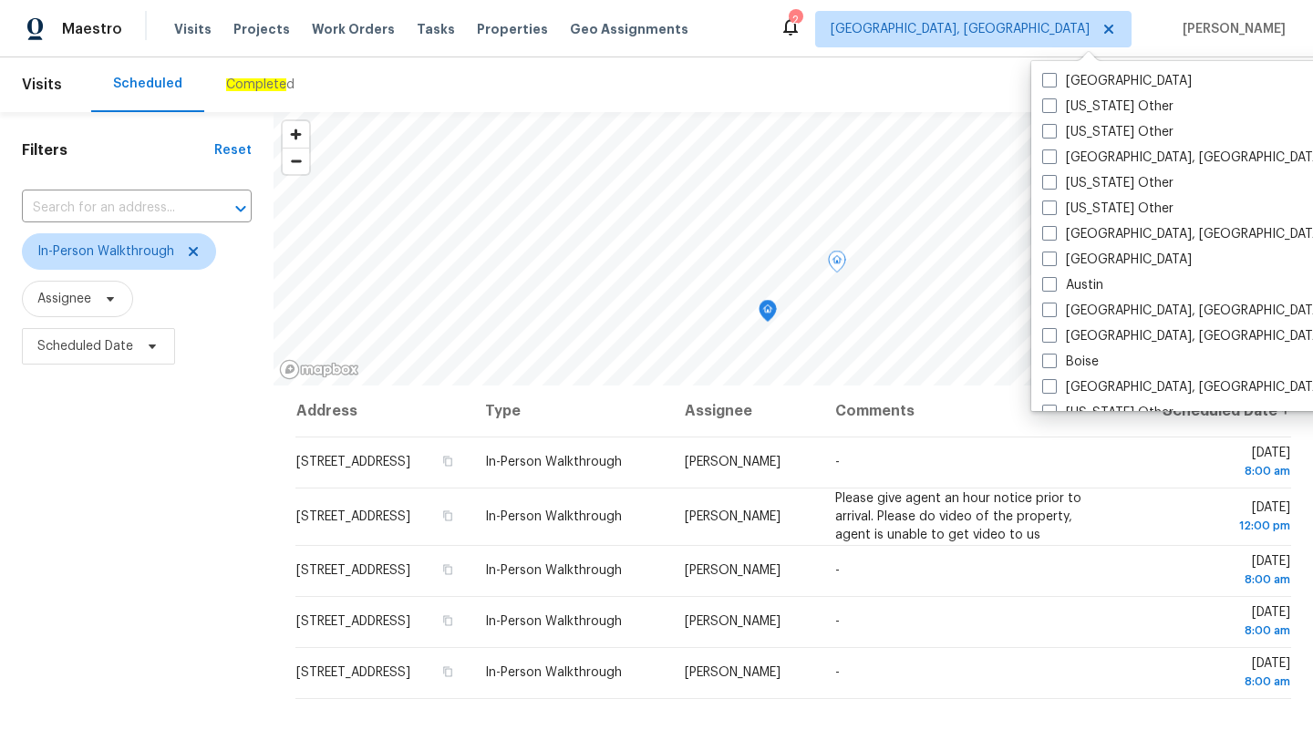
click at [90, 554] on div "Filters Reset ​ In-Person Walkthrough Assignee Scheduled Date" at bounding box center [137, 545] width 274 height 866
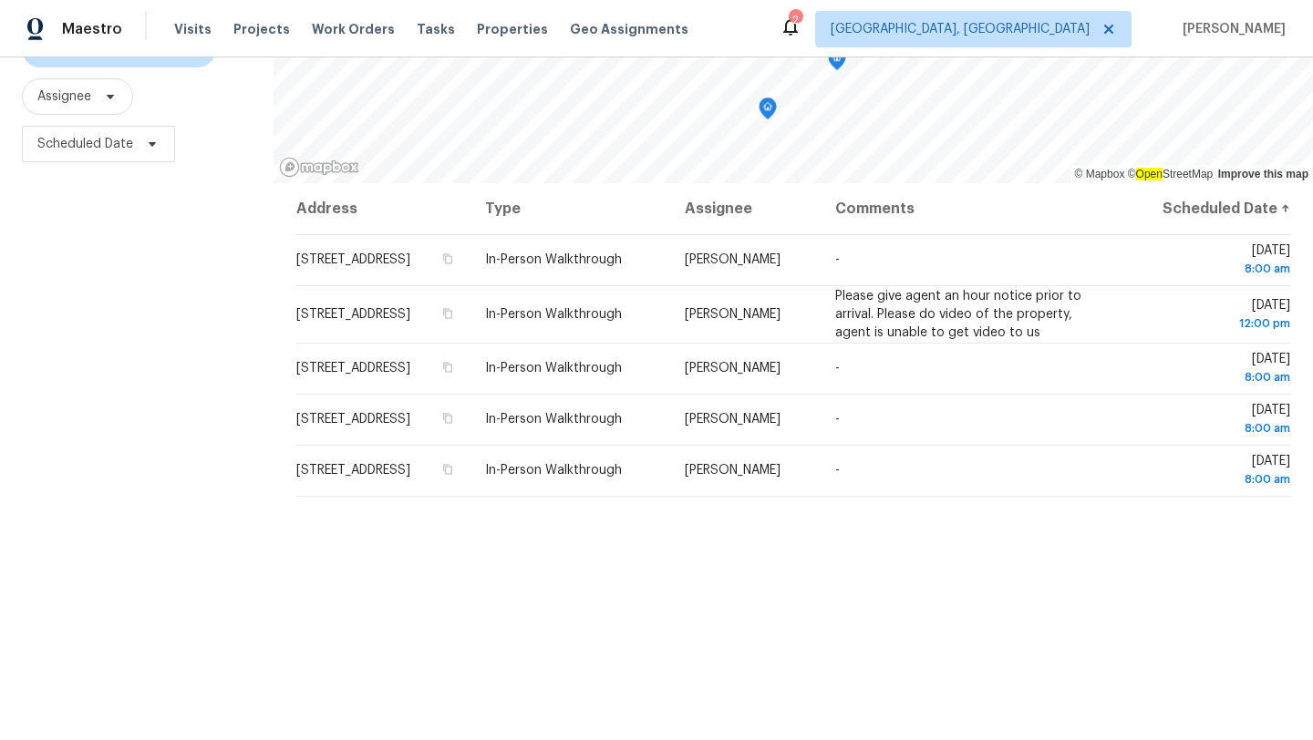
scroll to position [237, 0]
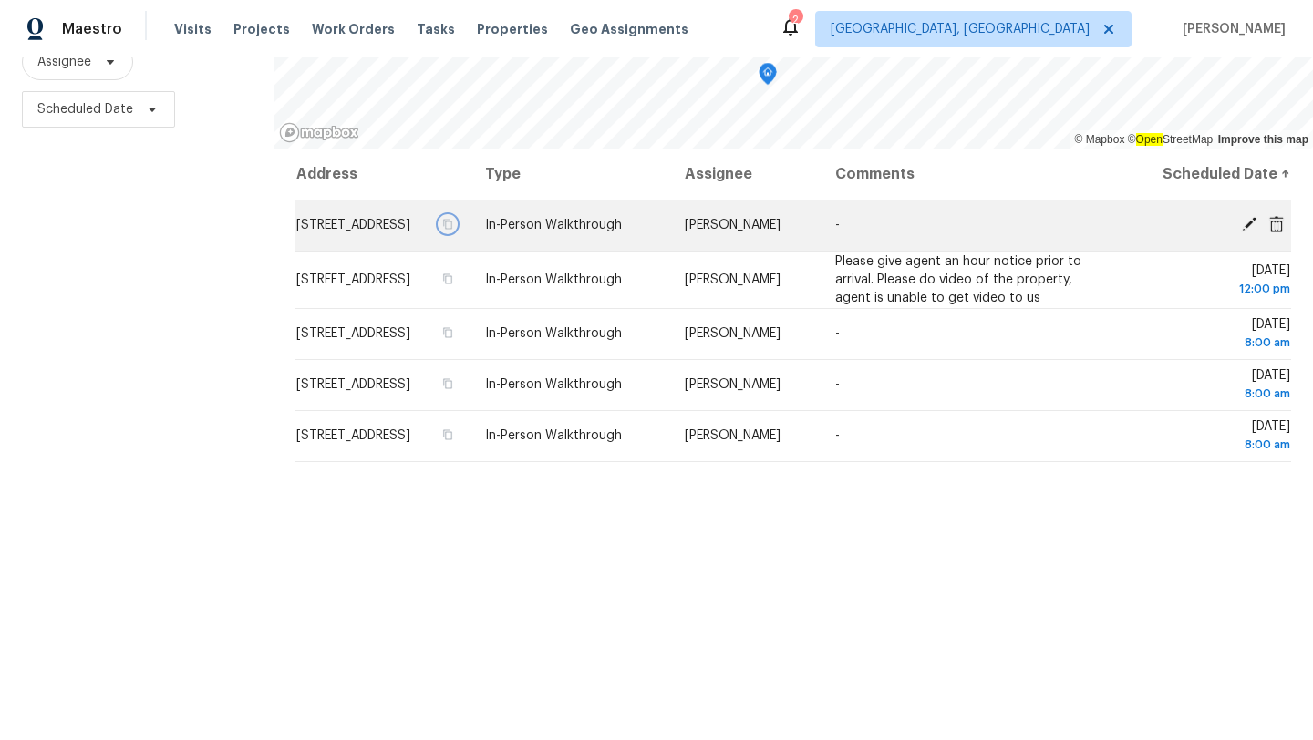
click at [453, 230] on icon "button" at bounding box center [448, 225] width 9 height 10
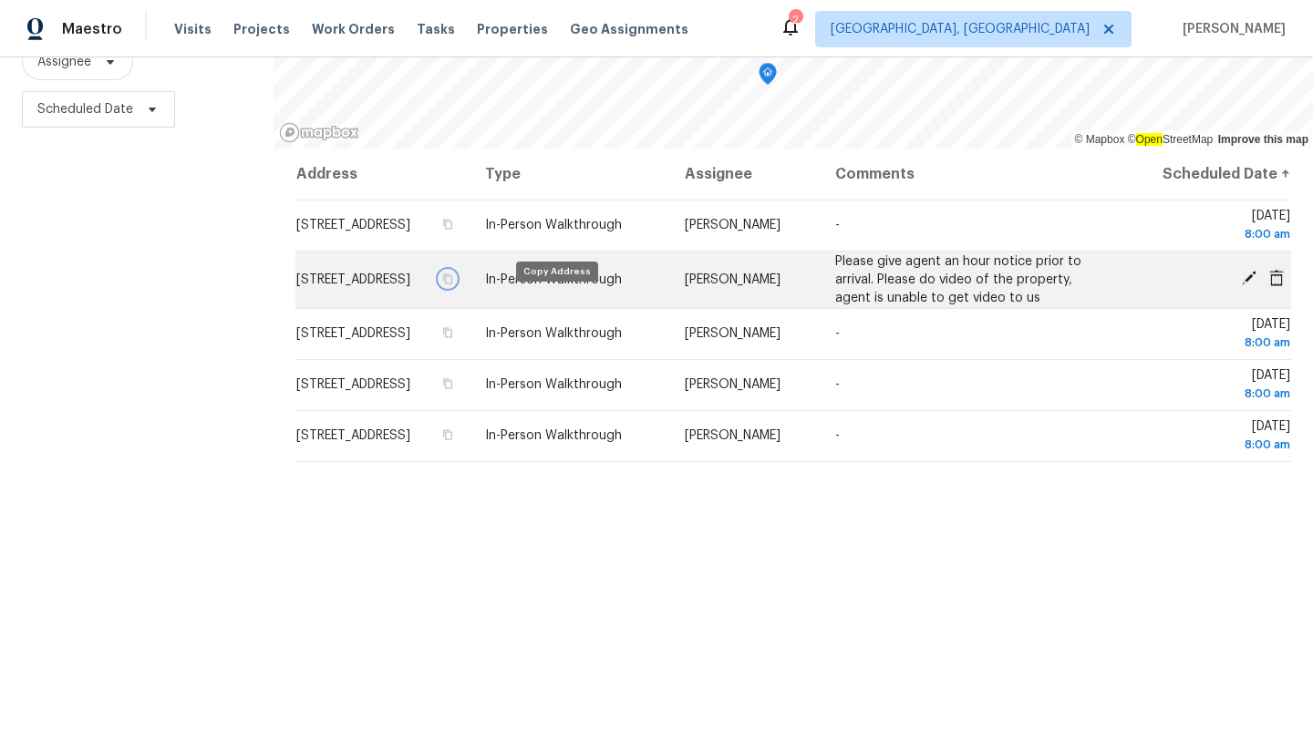
click at [453, 284] on icon "button" at bounding box center [447, 279] width 11 height 11
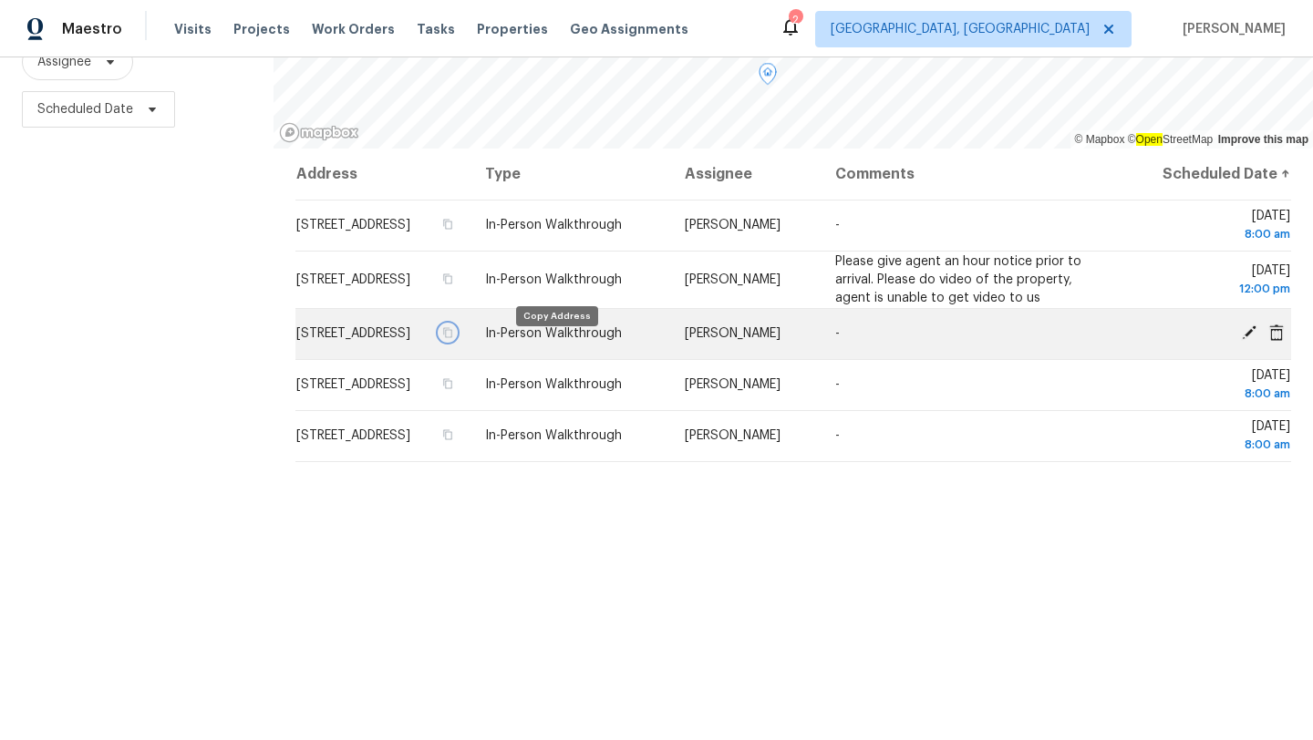
click at [453, 338] on icon "button" at bounding box center [447, 332] width 11 height 11
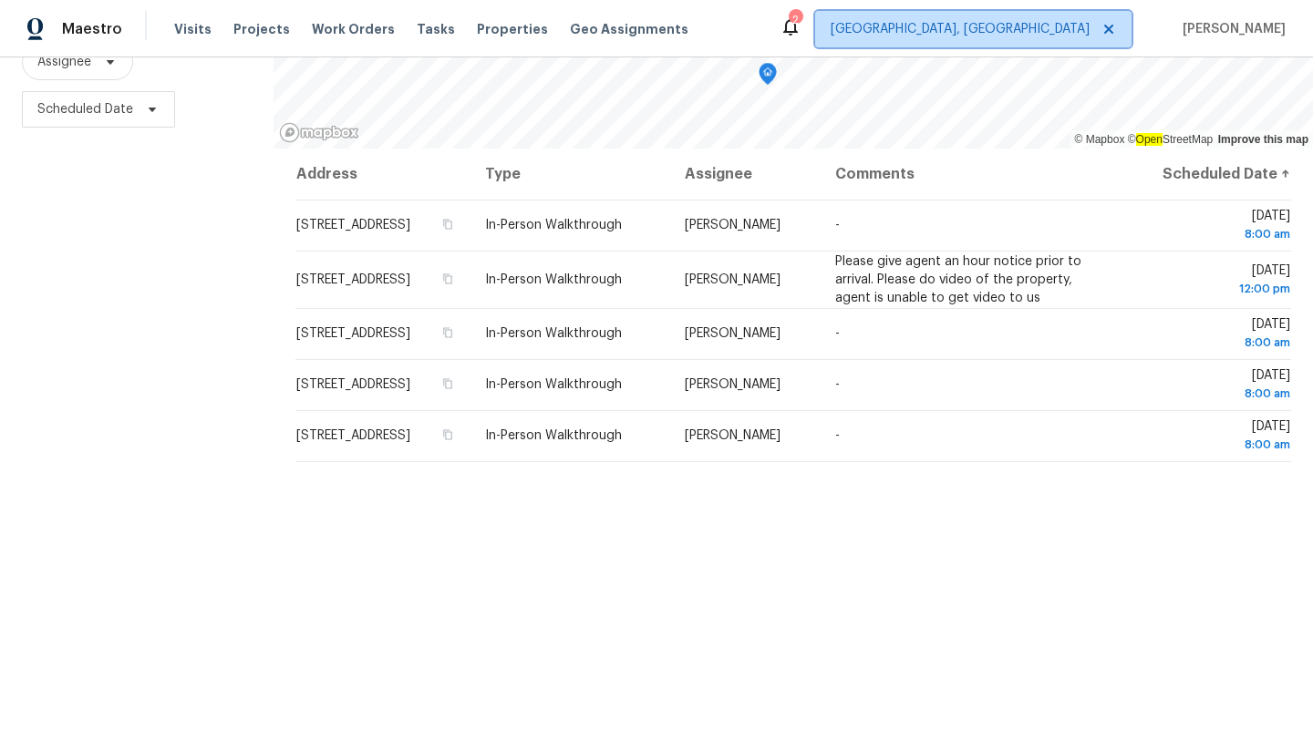
click at [1058, 46] on span "Miami, FL" at bounding box center [973, 29] width 316 height 36
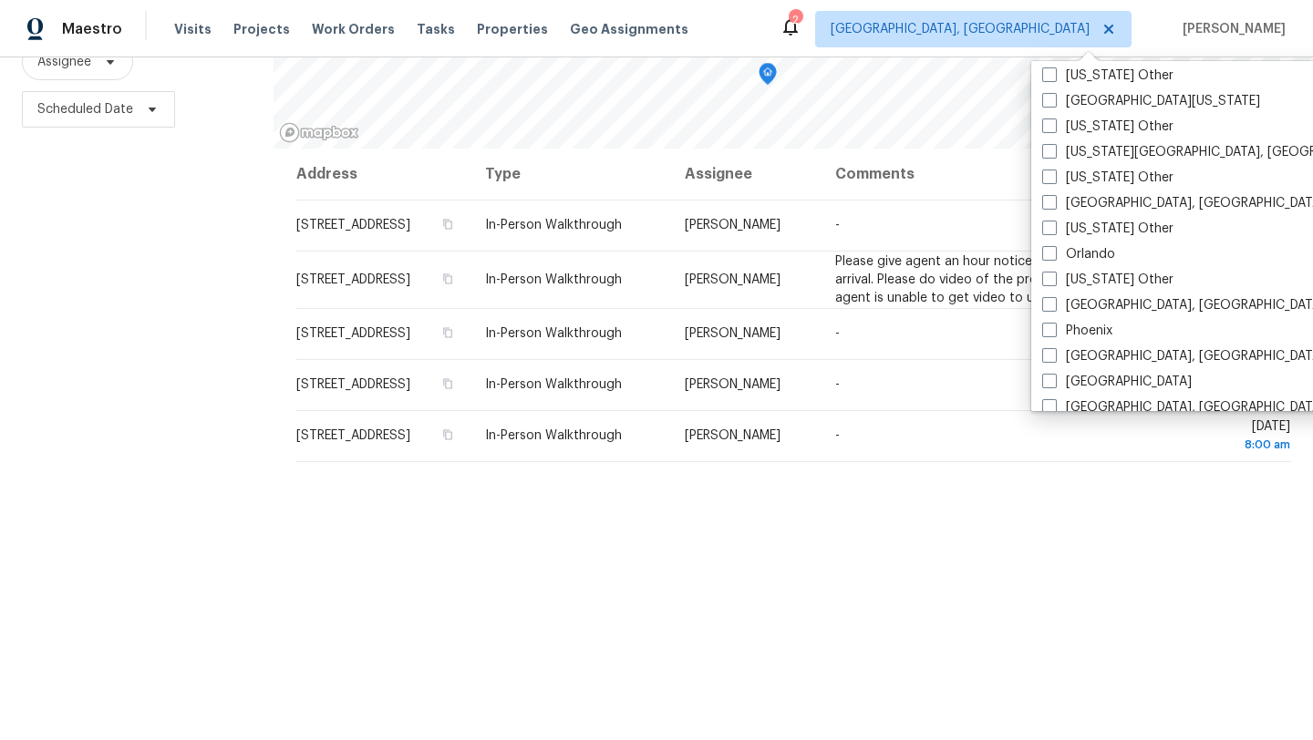
scroll to position [1908, 0]
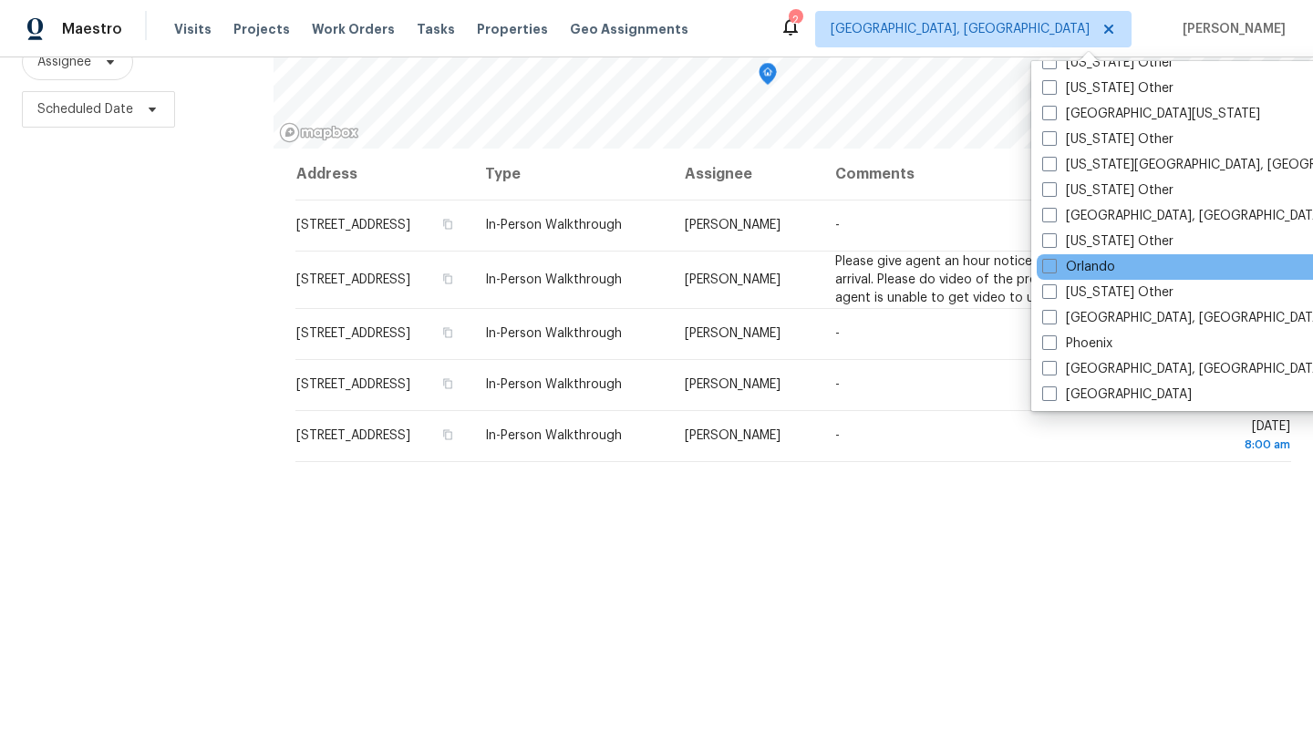
click at [1093, 277] on div "Orlando" at bounding box center [1220, 267] width 367 height 26
click at [1063, 265] on label "Orlando" at bounding box center [1078, 267] width 73 height 18
click at [1054, 265] on input "Orlando" at bounding box center [1048, 264] width 12 height 12
checkbox input "true"
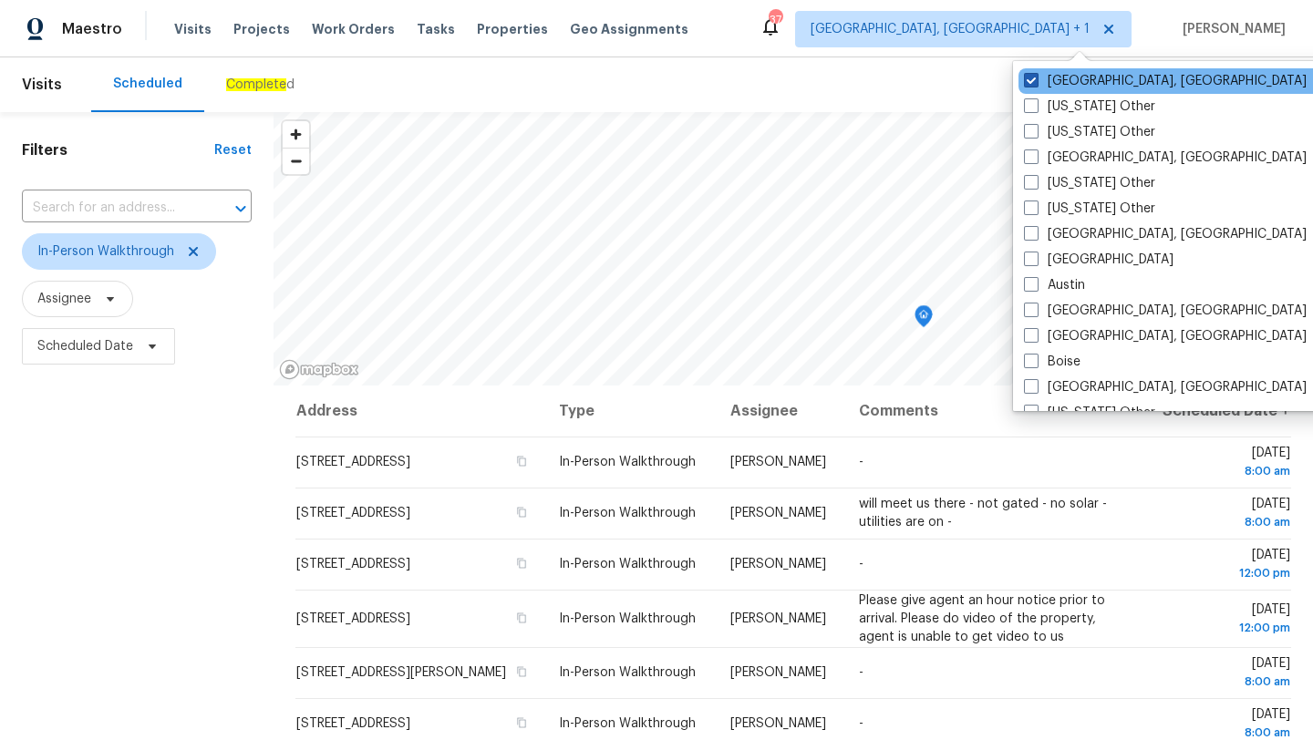
click at [1041, 83] on label "Miami, FL" at bounding box center [1165, 81] width 283 height 18
click at [1036, 83] on input "Miami, FL" at bounding box center [1030, 78] width 12 height 12
checkbox input "false"
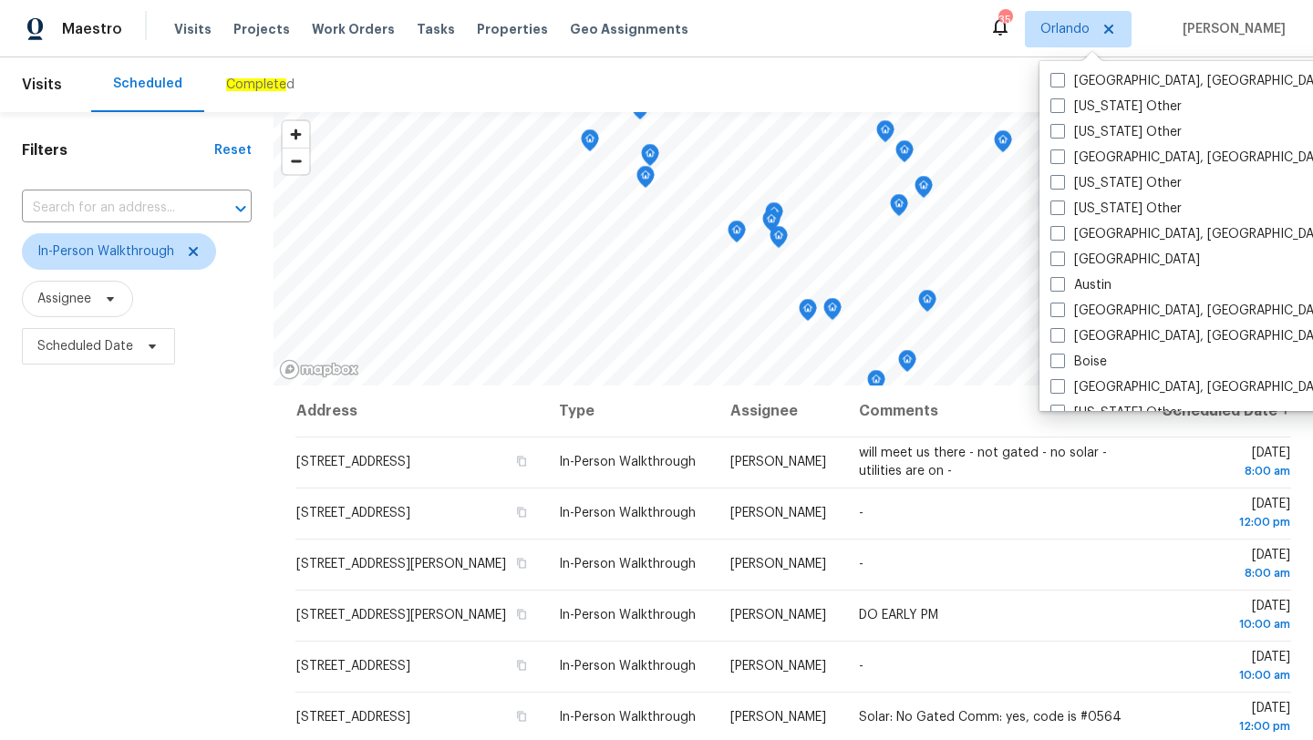
click at [129, 510] on div "Filters Reset ​ In-Person Walkthrough Assignee Scheduled Date" at bounding box center [137, 545] width 274 height 866
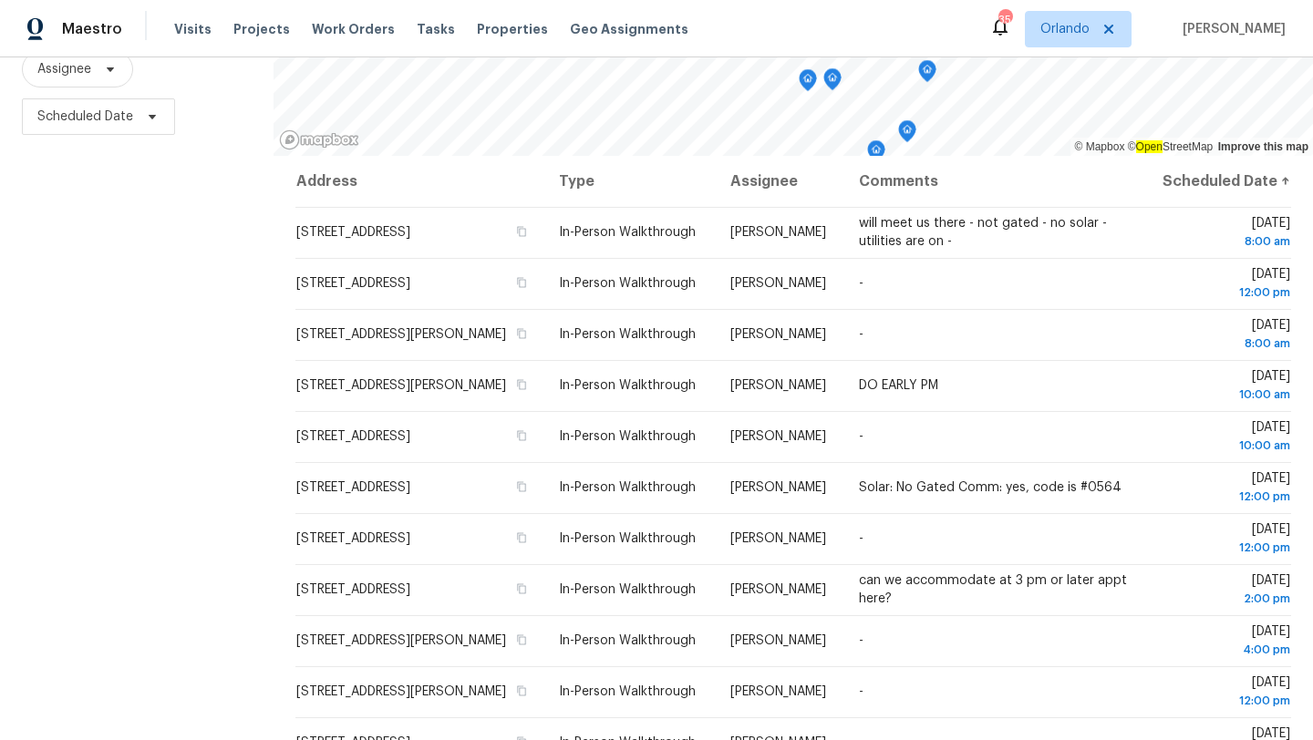
scroll to position [237, 0]
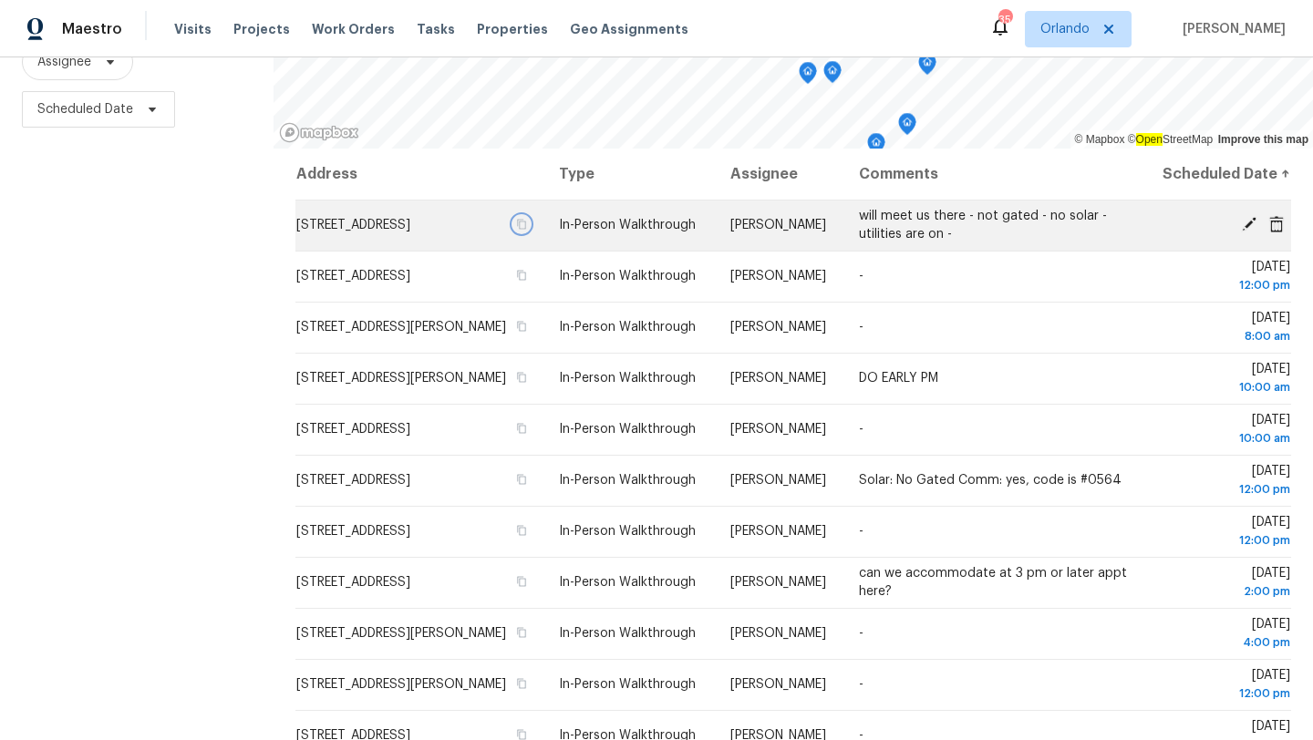
click at [527, 230] on icon "button" at bounding box center [522, 225] width 9 height 10
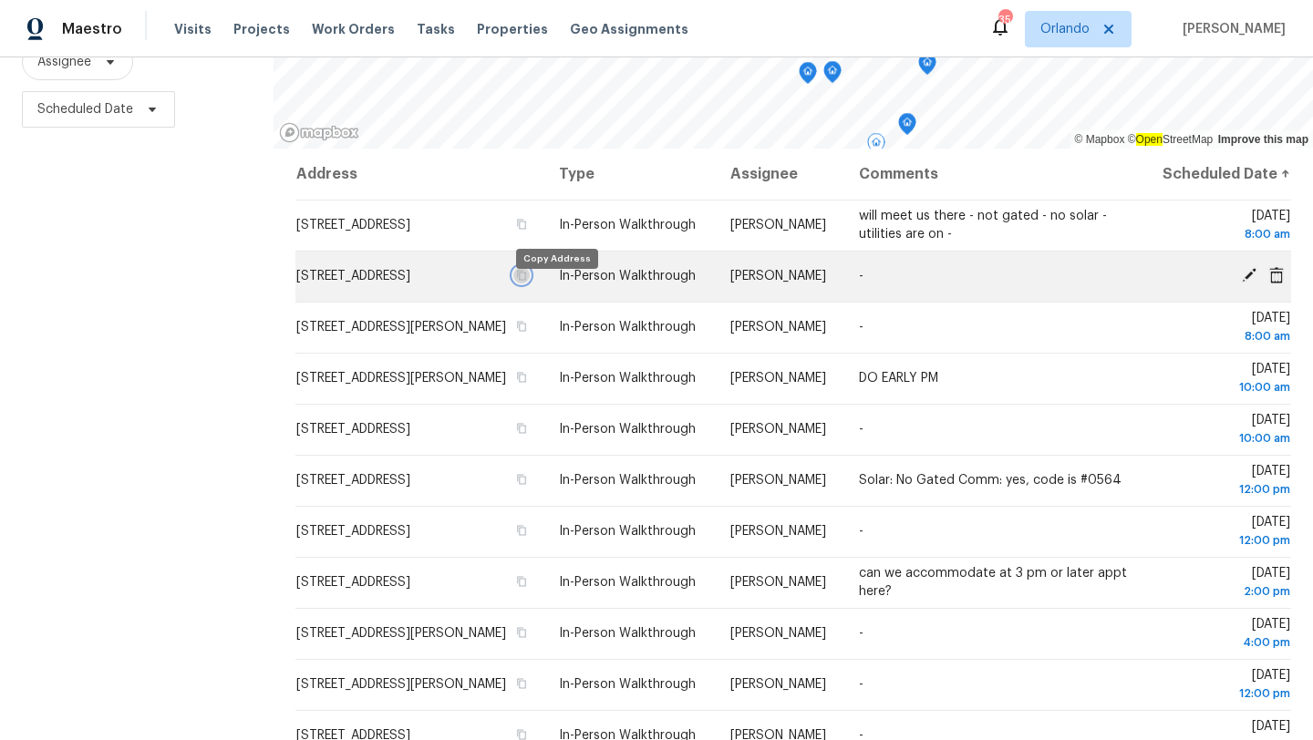
click at [527, 281] on icon "button" at bounding box center [522, 276] width 9 height 10
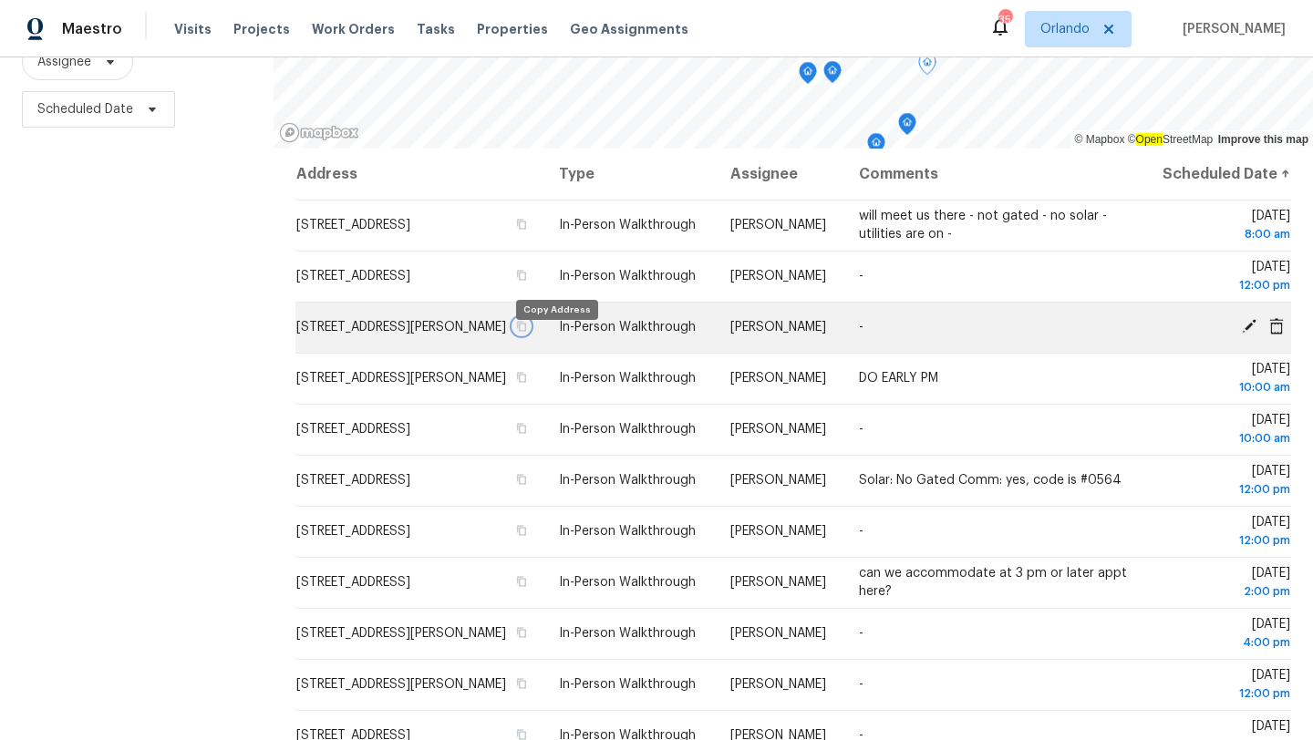
click at [527, 332] on icon "button" at bounding box center [522, 327] width 9 height 10
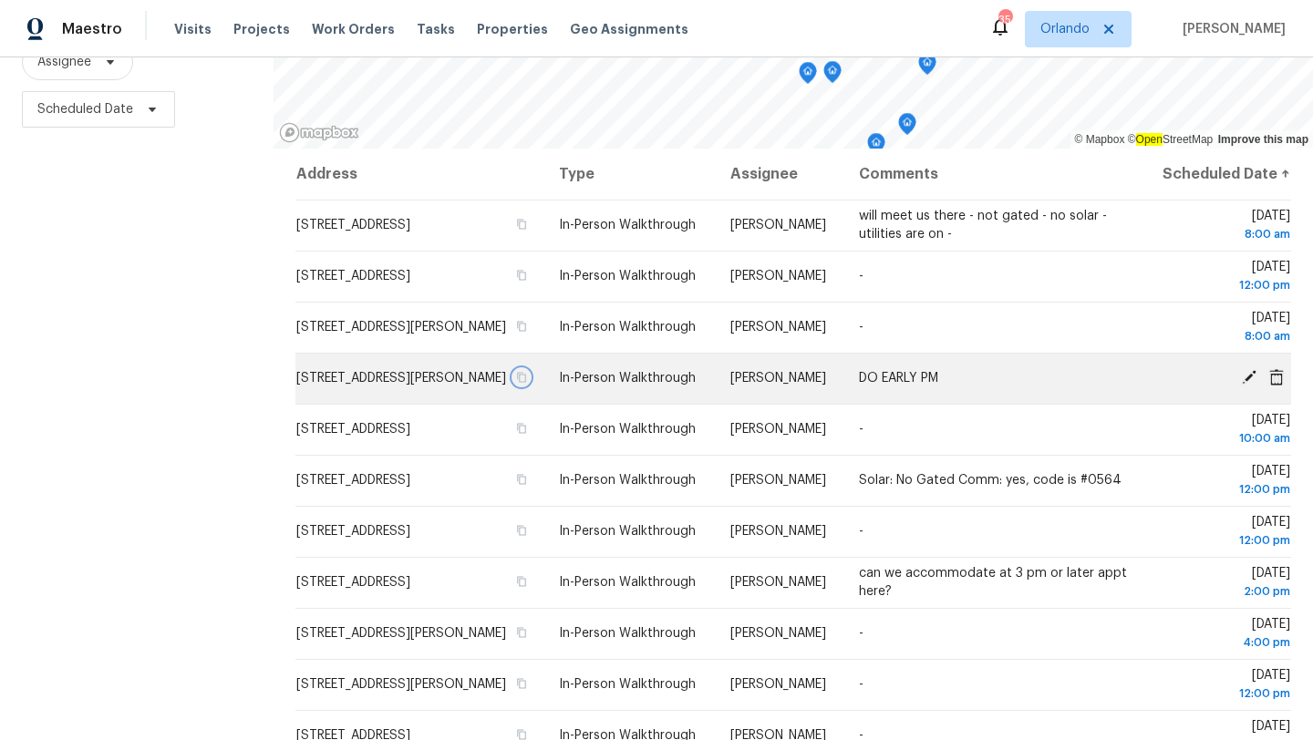
click at [527, 383] on icon "button" at bounding box center [521, 377] width 11 height 11
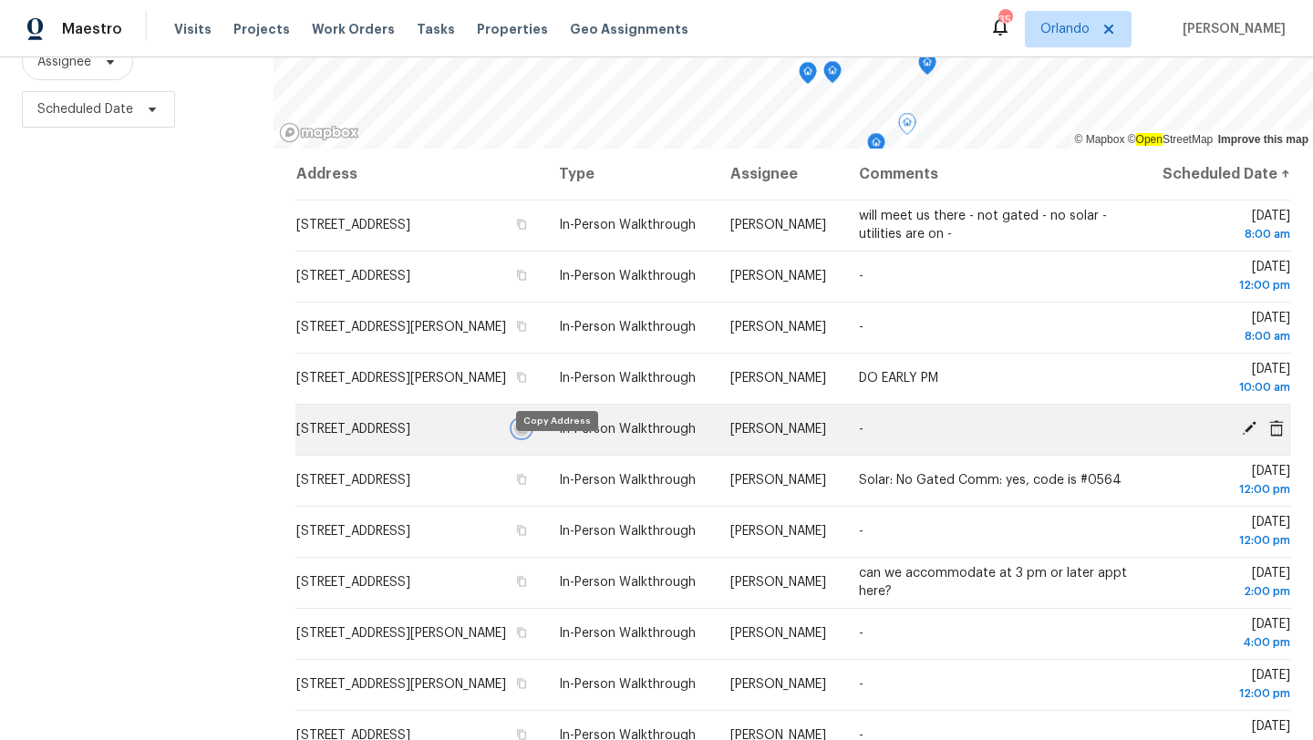
click at [527, 434] on icon "button" at bounding box center [521, 428] width 11 height 11
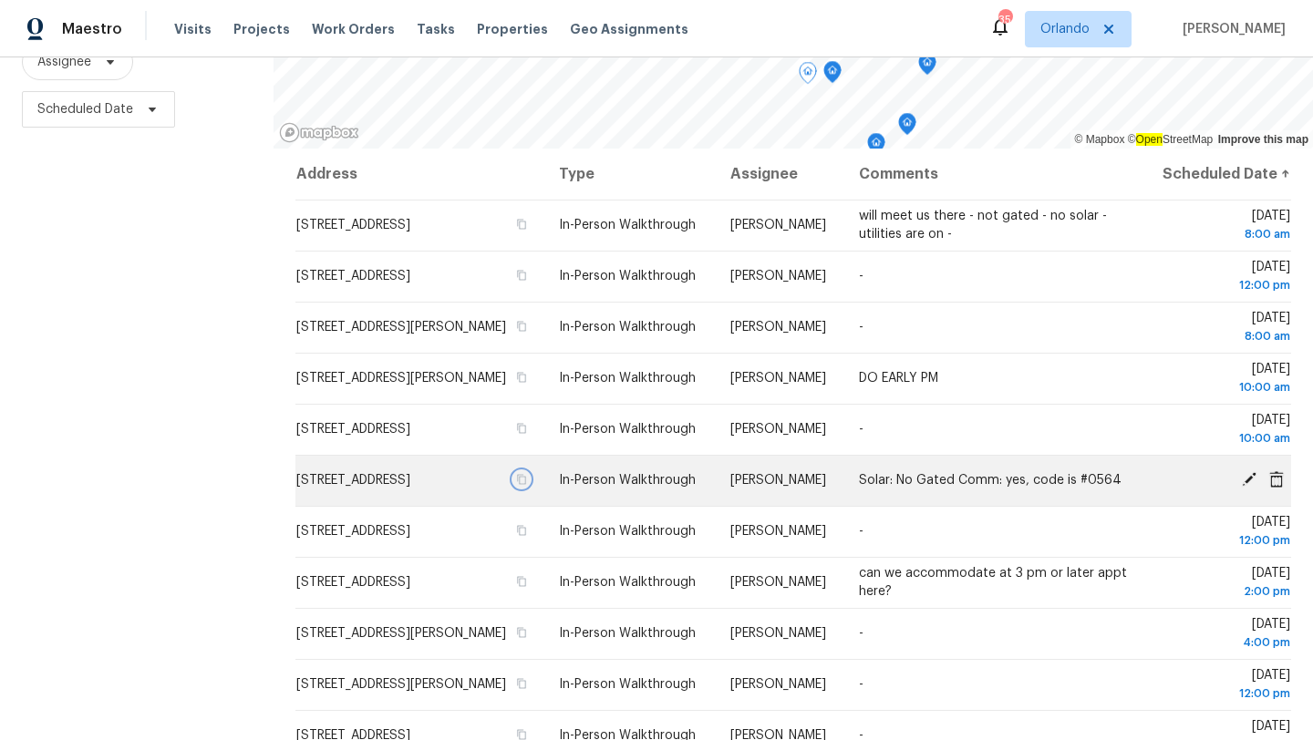
click at [527, 485] on icon "button" at bounding box center [521, 479] width 11 height 11
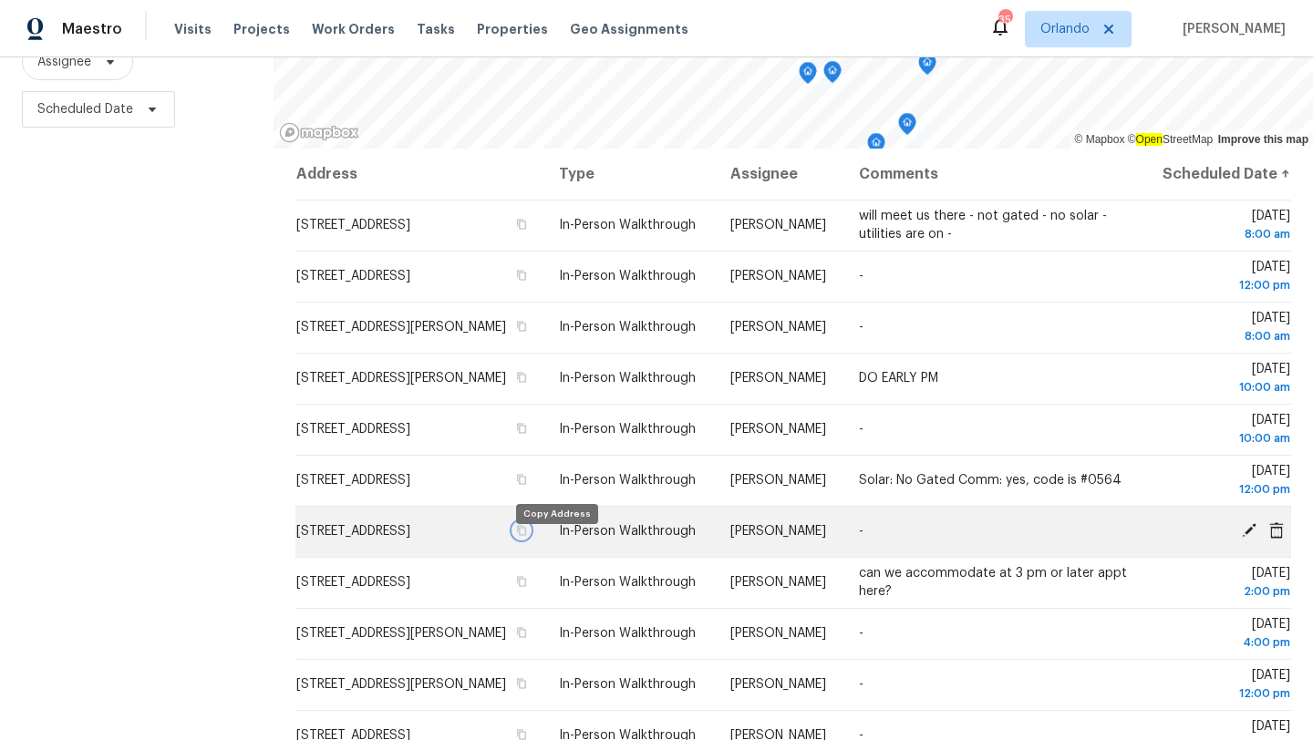
click at [527, 536] on icon "button" at bounding box center [521, 530] width 11 height 11
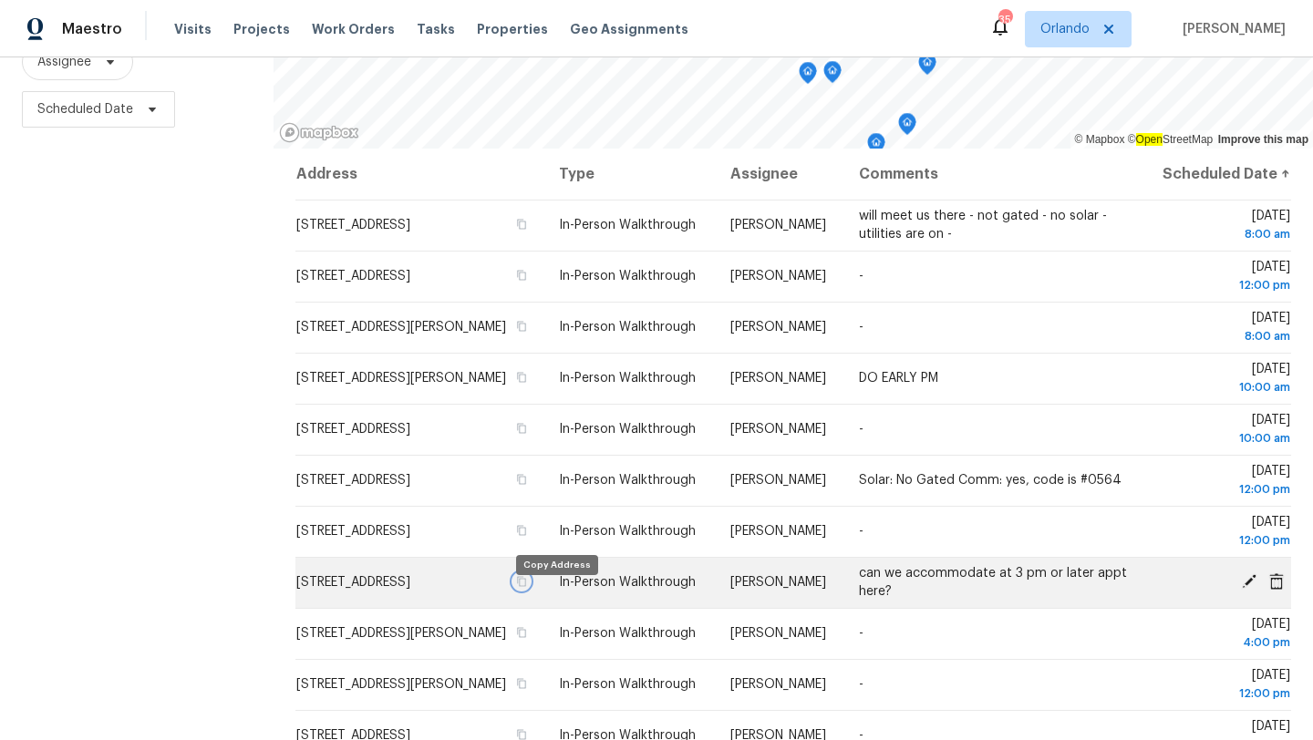
click at [527, 587] on icon "button" at bounding box center [521, 581] width 11 height 11
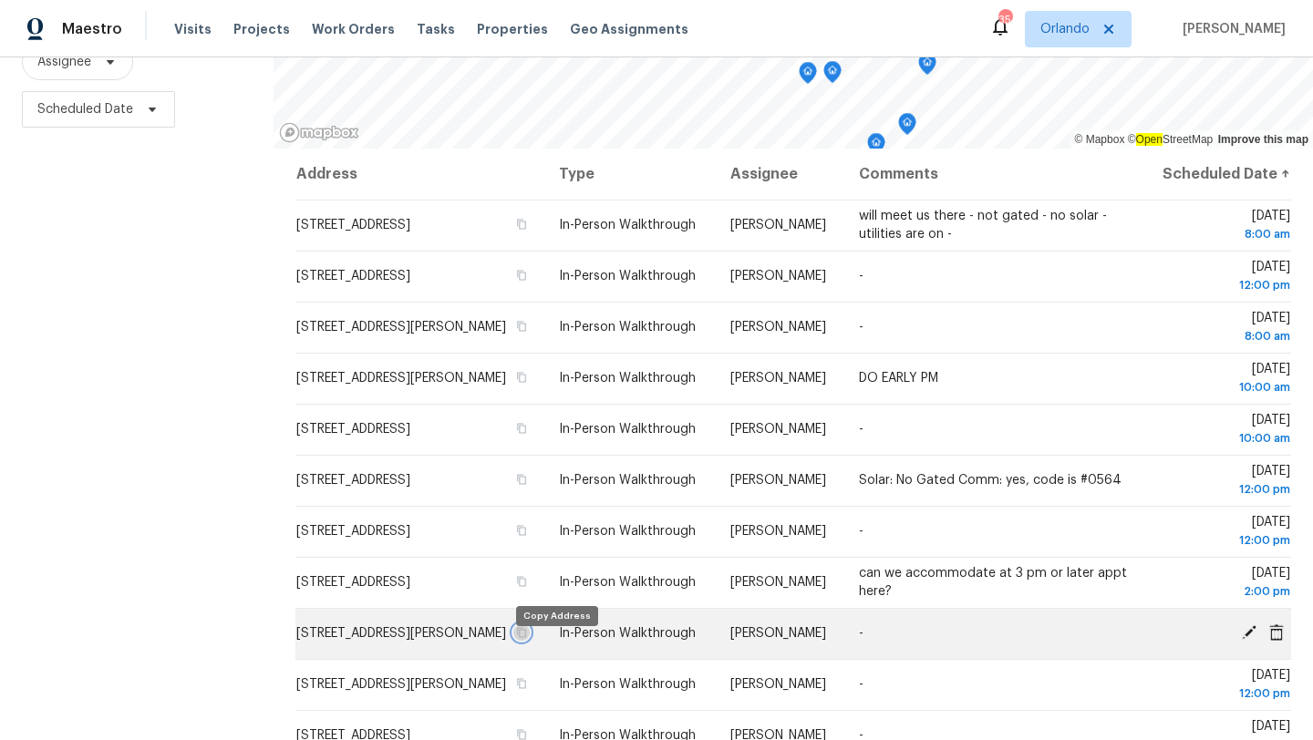
click at [527, 638] on icon "button" at bounding box center [521, 632] width 11 height 11
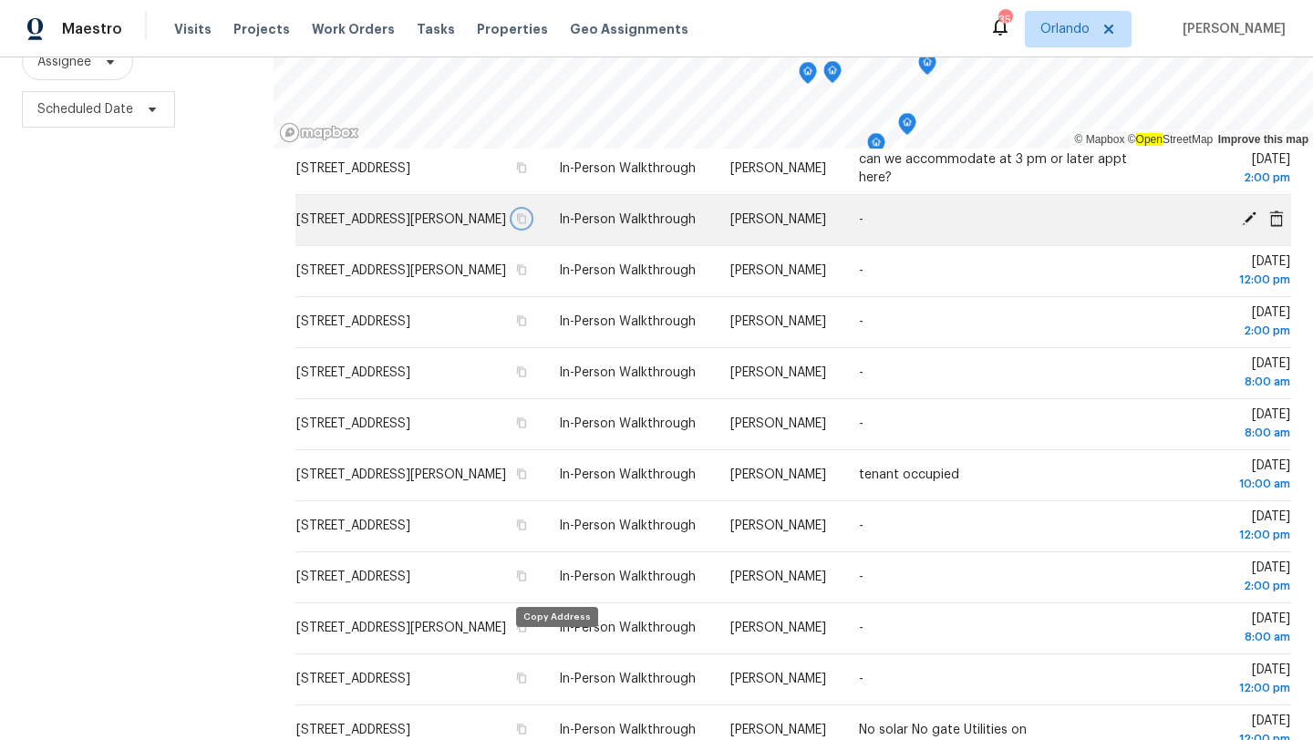
scroll to position [510, 0]
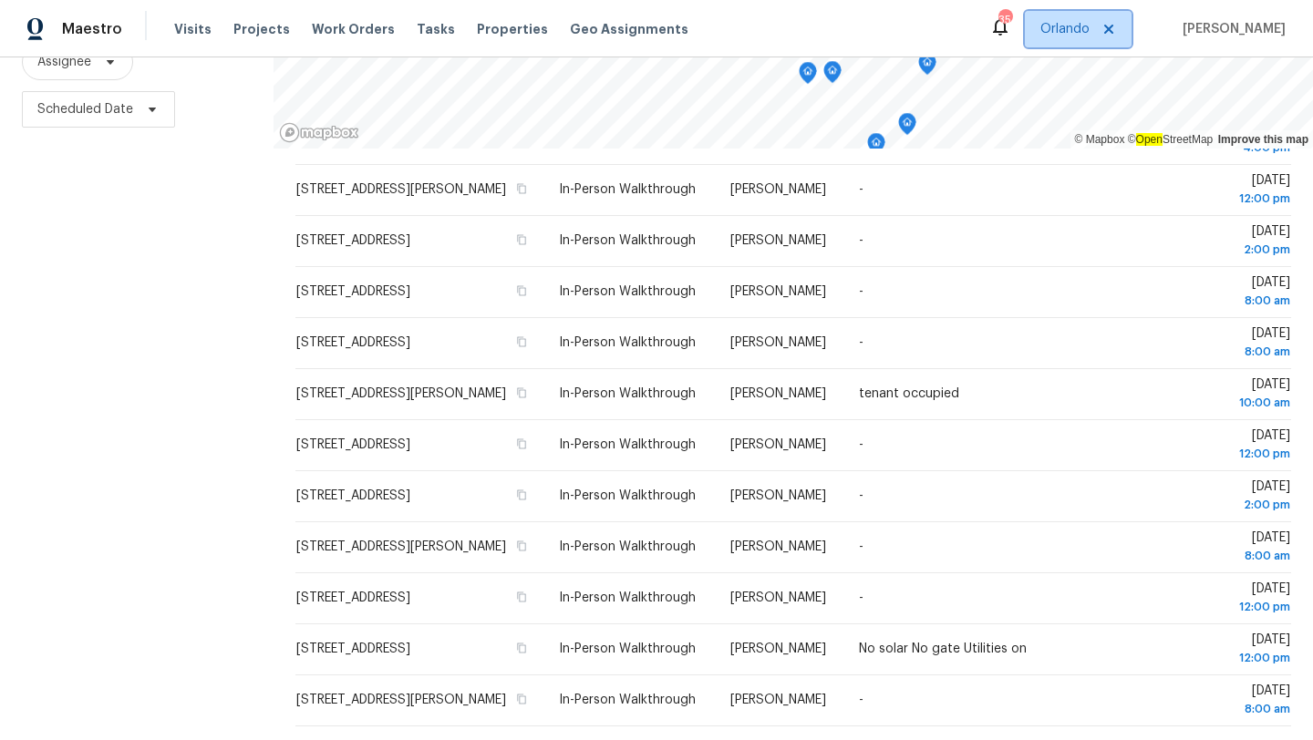
click at [1069, 43] on span "Orlando" at bounding box center [1078, 29] width 107 height 36
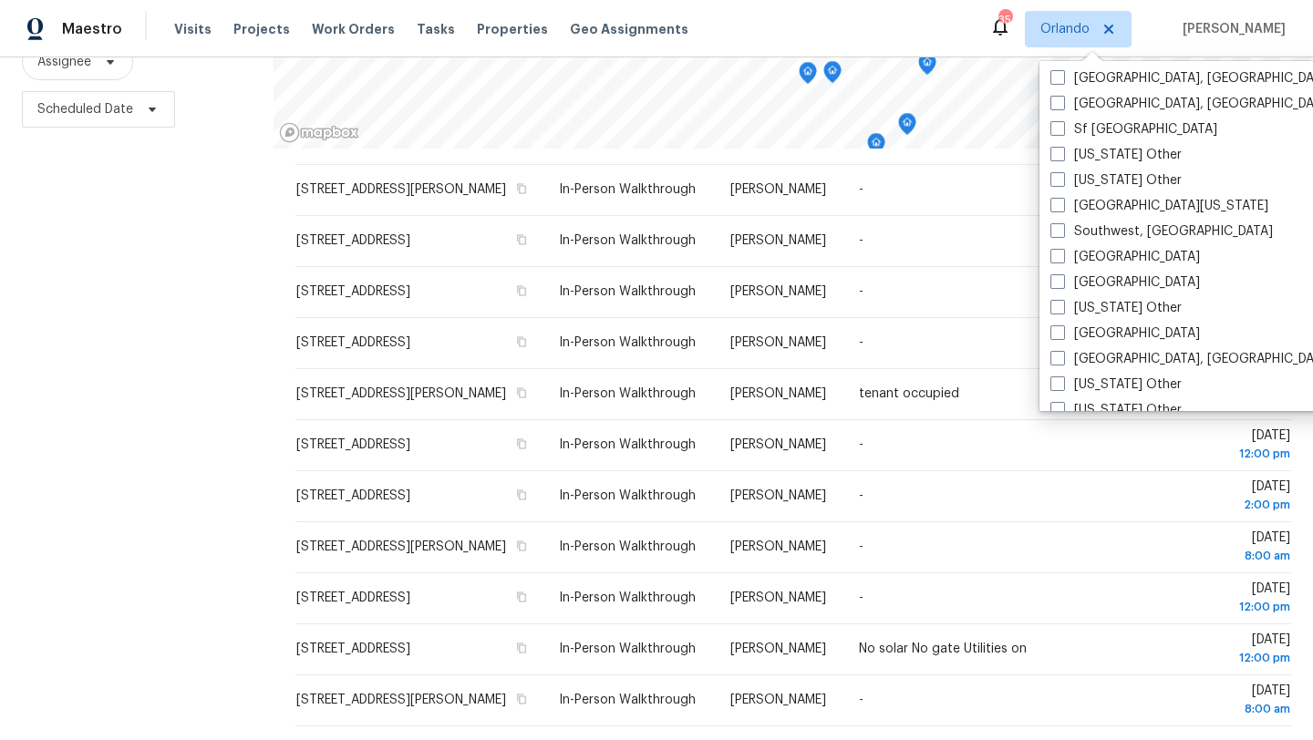
scroll to position [2588, 0]
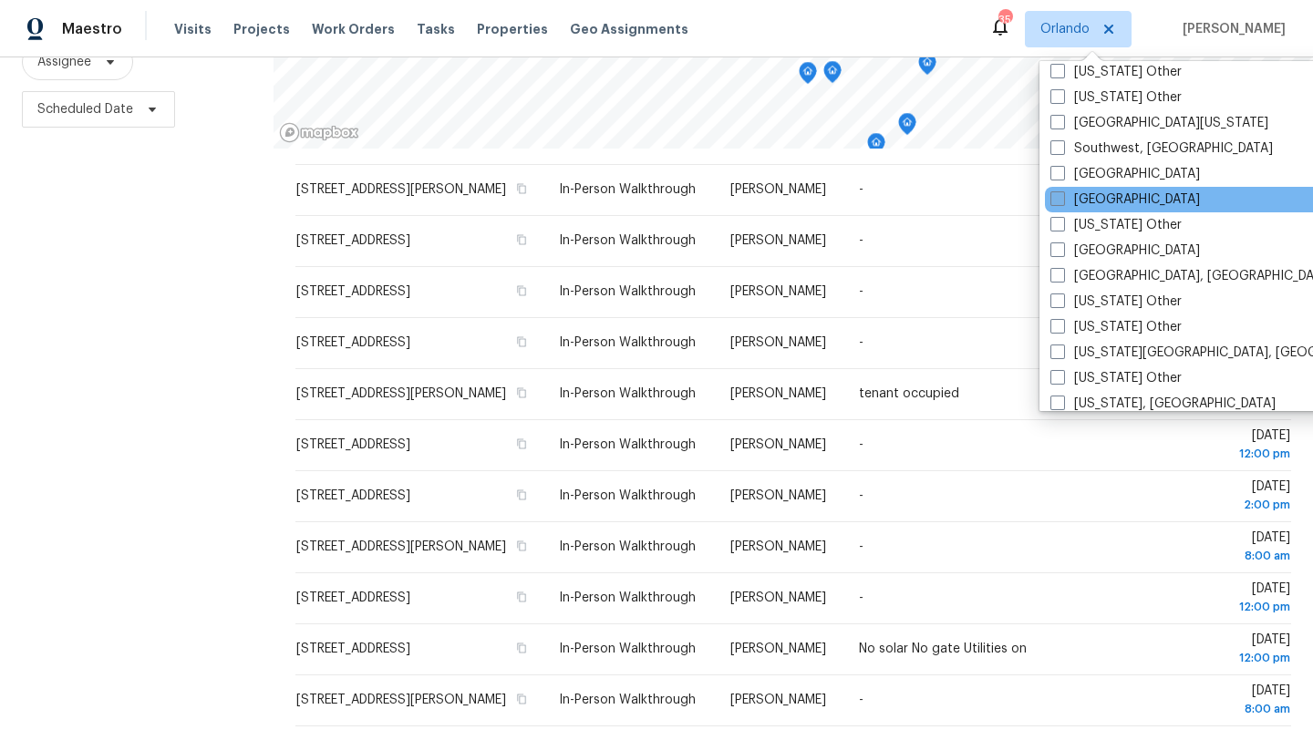
click at [1087, 200] on label "[GEOGRAPHIC_DATA]" at bounding box center [1125, 200] width 150 height 18
click at [1062, 200] on input "[GEOGRAPHIC_DATA]" at bounding box center [1056, 197] width 12 height 12
checkbox input "true"
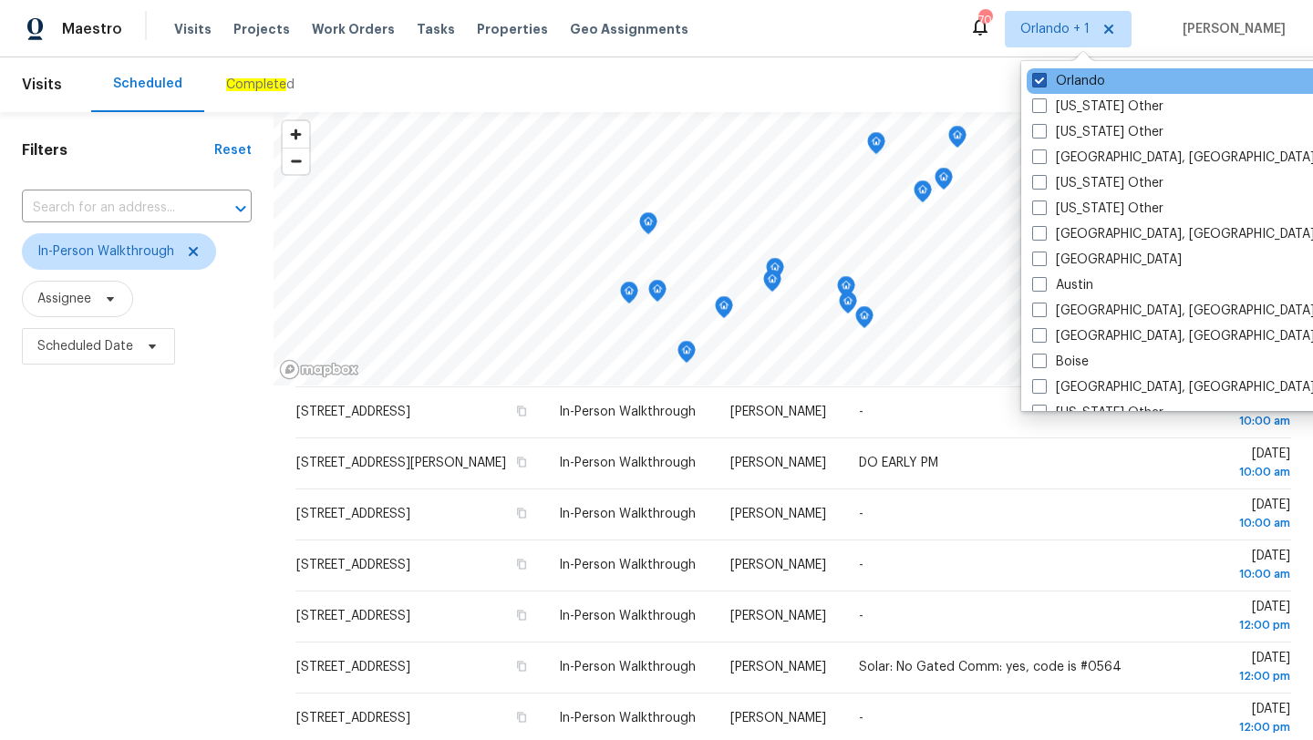
click at [1072, 82] on label "Orlando" at bounding box center [1068, 81] width 73 height 18
click at [1044, 82] on input "Orlando" at bounding box center [1038, 78] width 12 height 12
checkbox input "false"
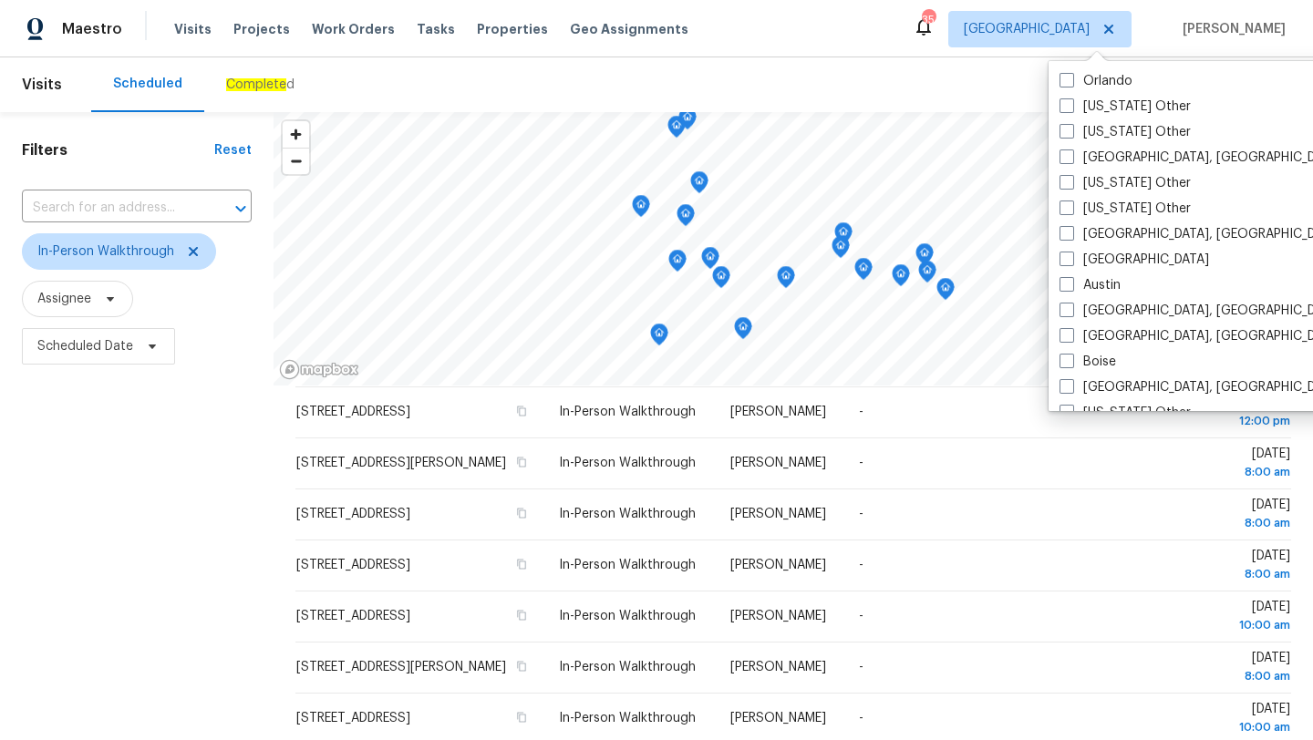
click at [784, 71] on div "Scheduled Complete d" at bounding box center [646, 84] width 1110 height 55
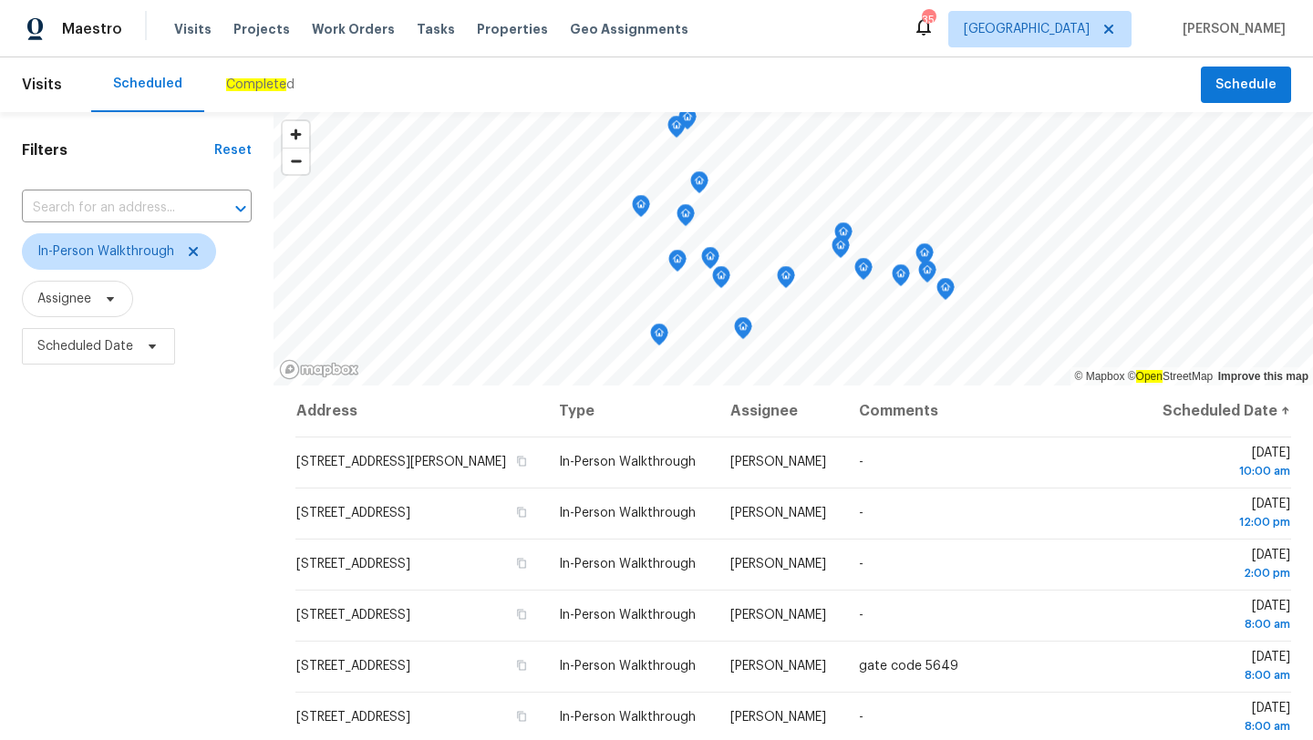
scroll to position [237, 0]
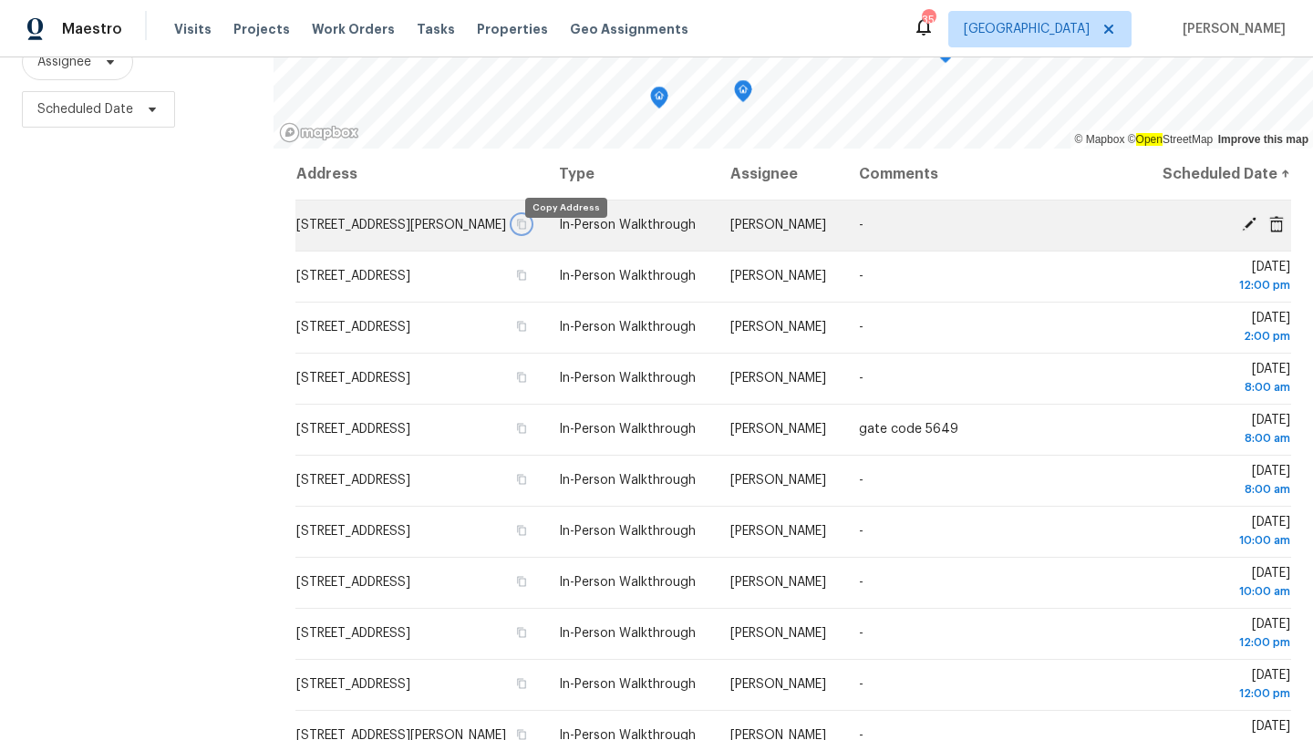
click at [527, 230] on icon "button" at bounding box center [522, 225] width 9 height 10
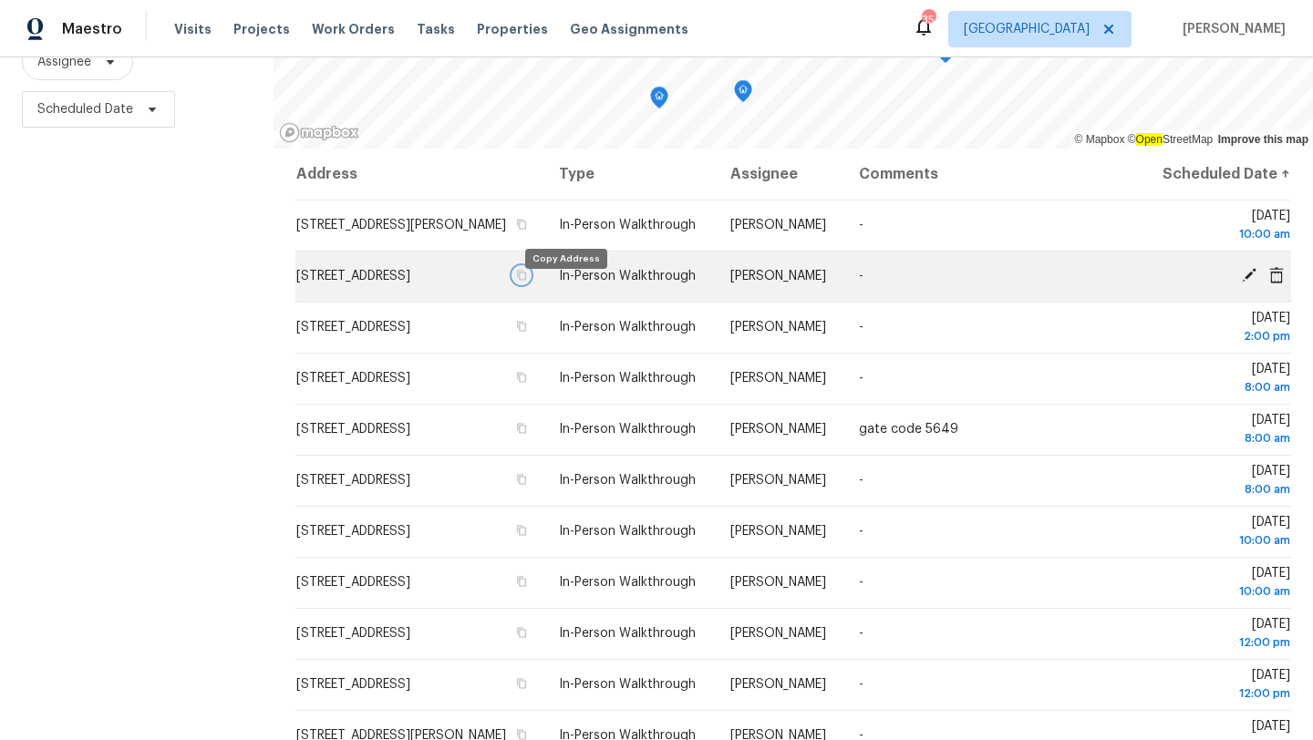
click at [527, 281] on icon "button" at bounding box center [521, 275] width 11 height 11
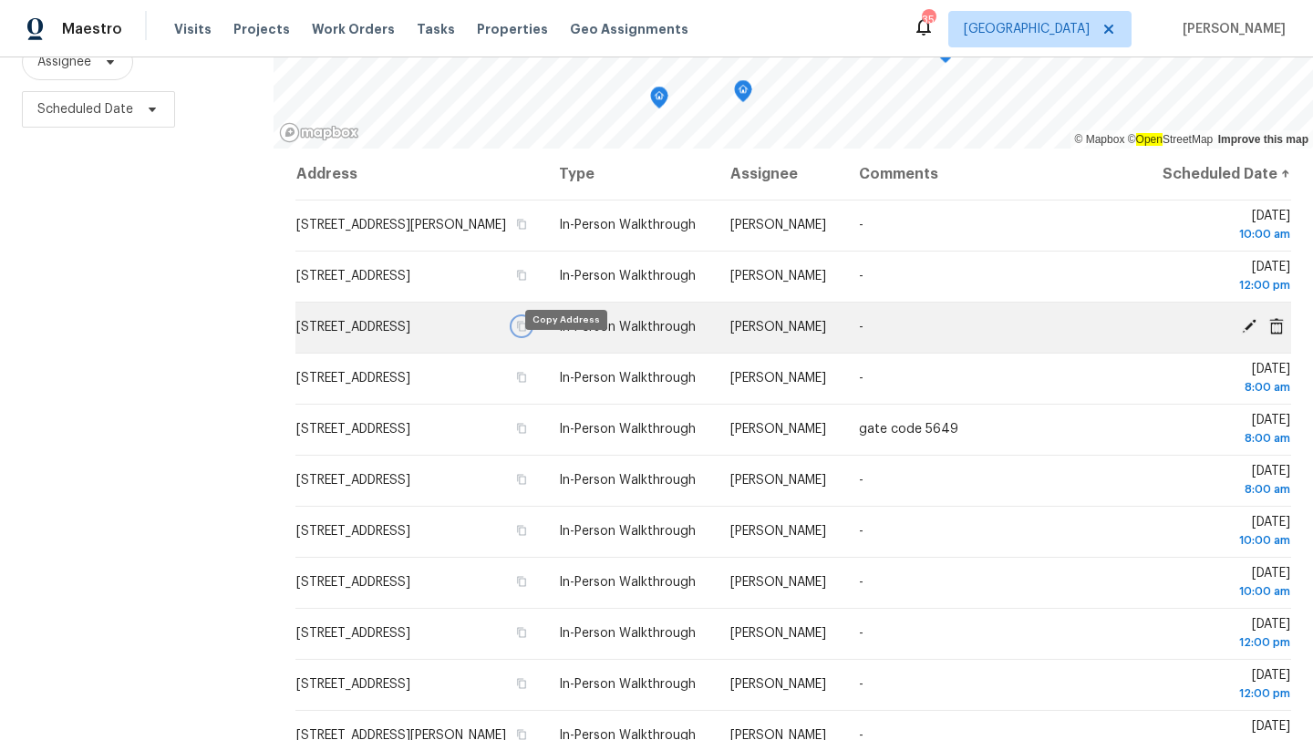
click at [527, 332] on icon "button" at bounding box center [521, 326] width 11 height 11
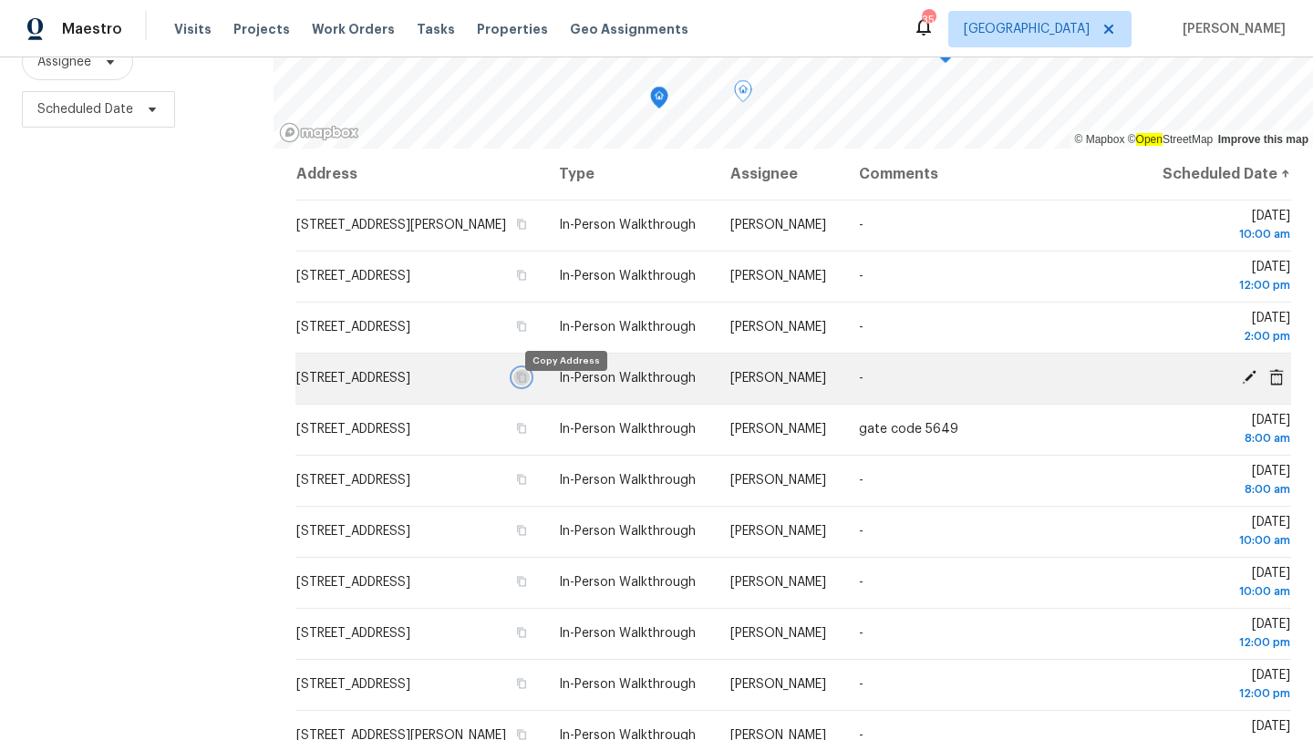
click at [527, 383] on icon "button" at bounding box center [522, 378] width 9 height 10
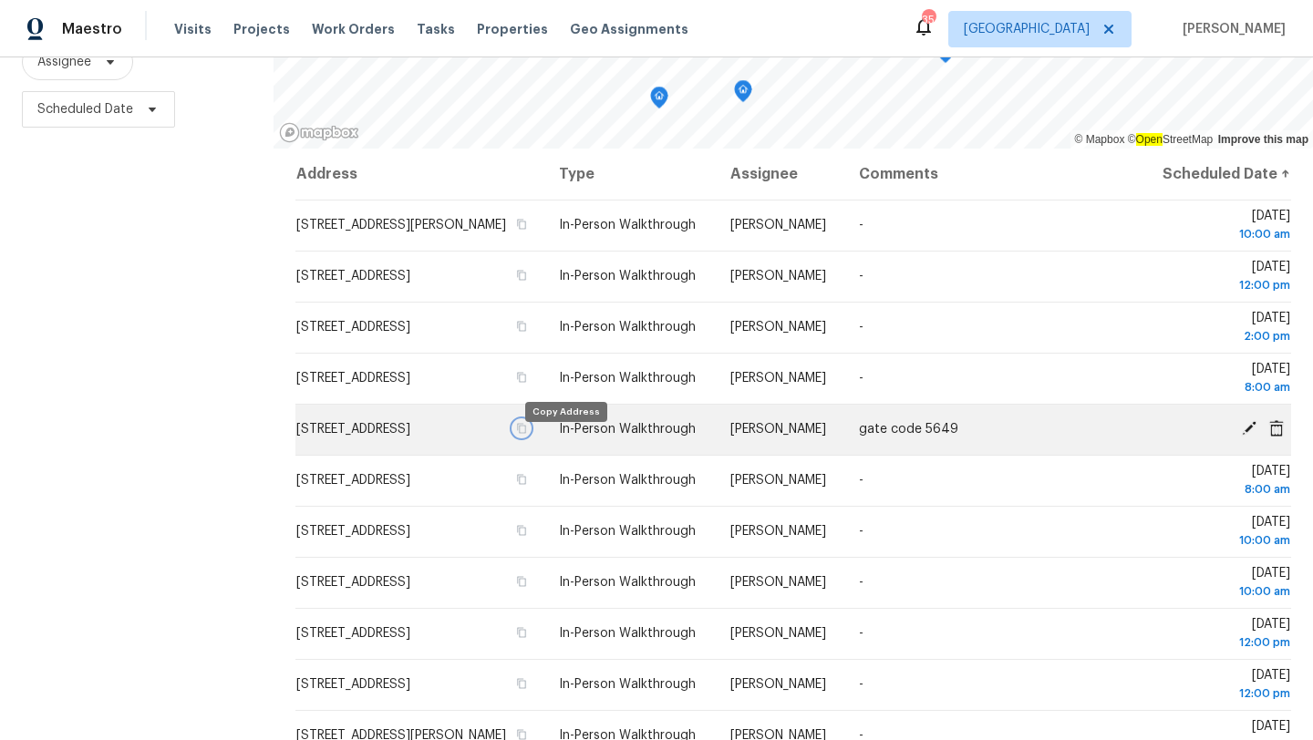
click at [527, 434] on icon "button" at bounding box center [521, 428] width 11 height 11
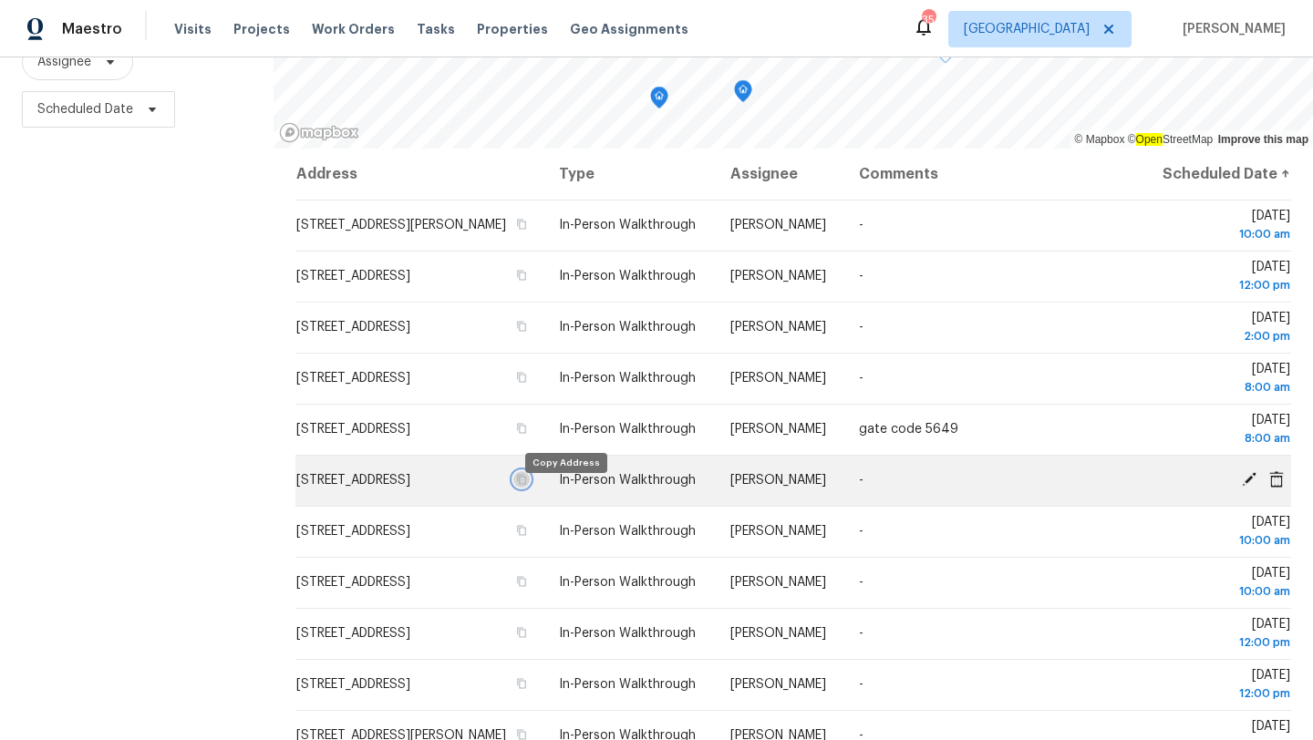
click at [527, 485] on icon "button" at bounding box center [521, 479] width 11 height 11
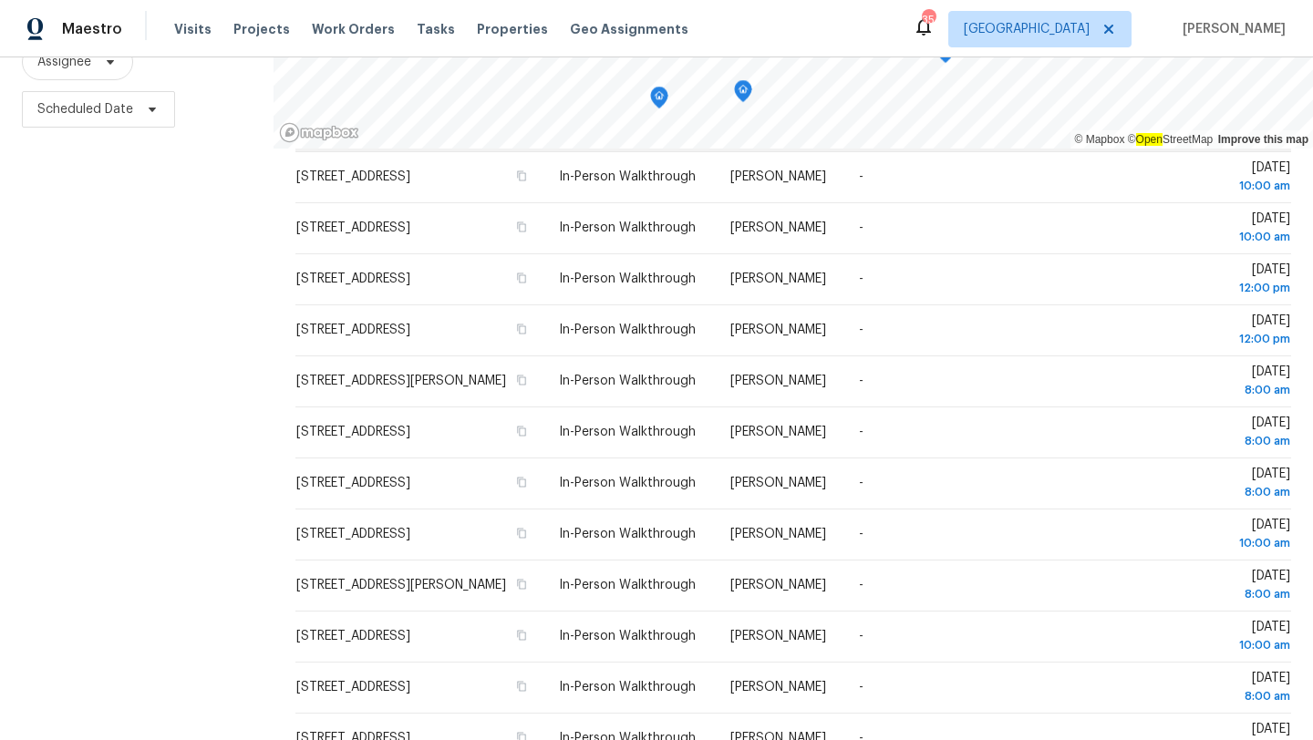
scroll to position [375, 0]
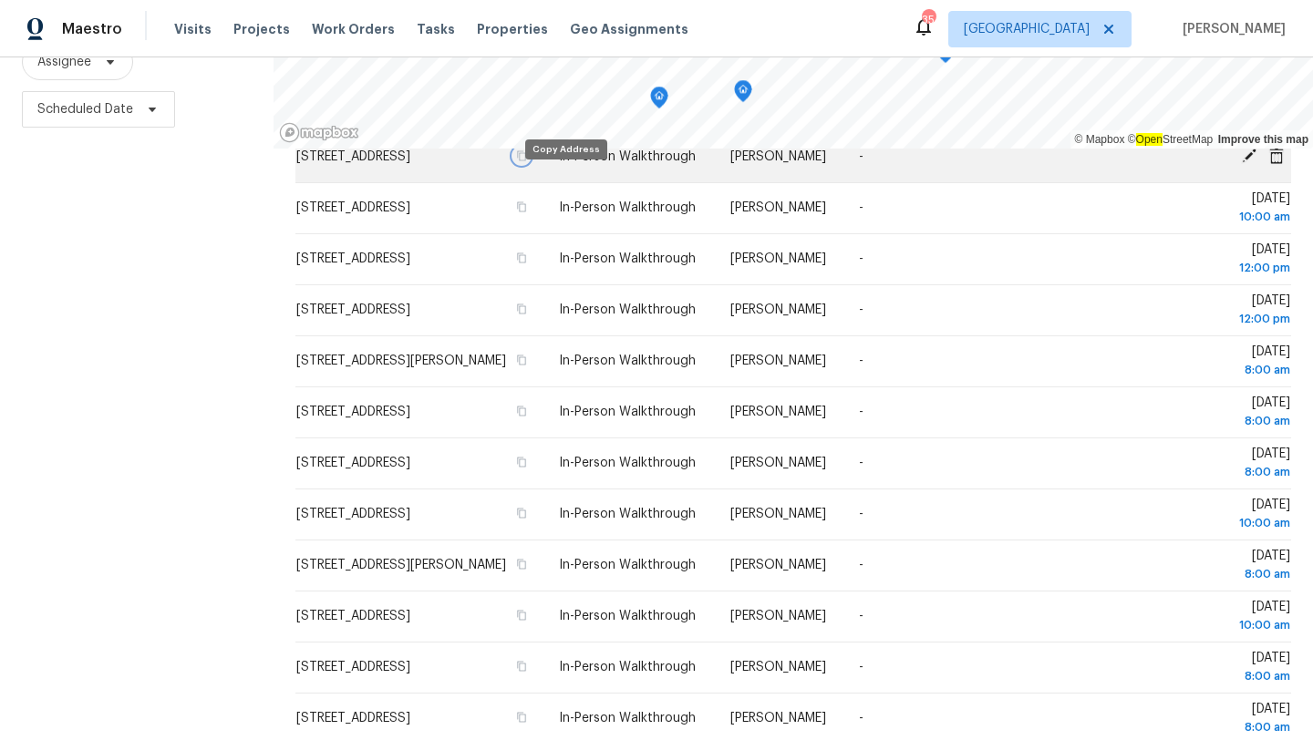
click at [527, 161] on icon "button" at bounding box center [521, 155] width 11 height 11
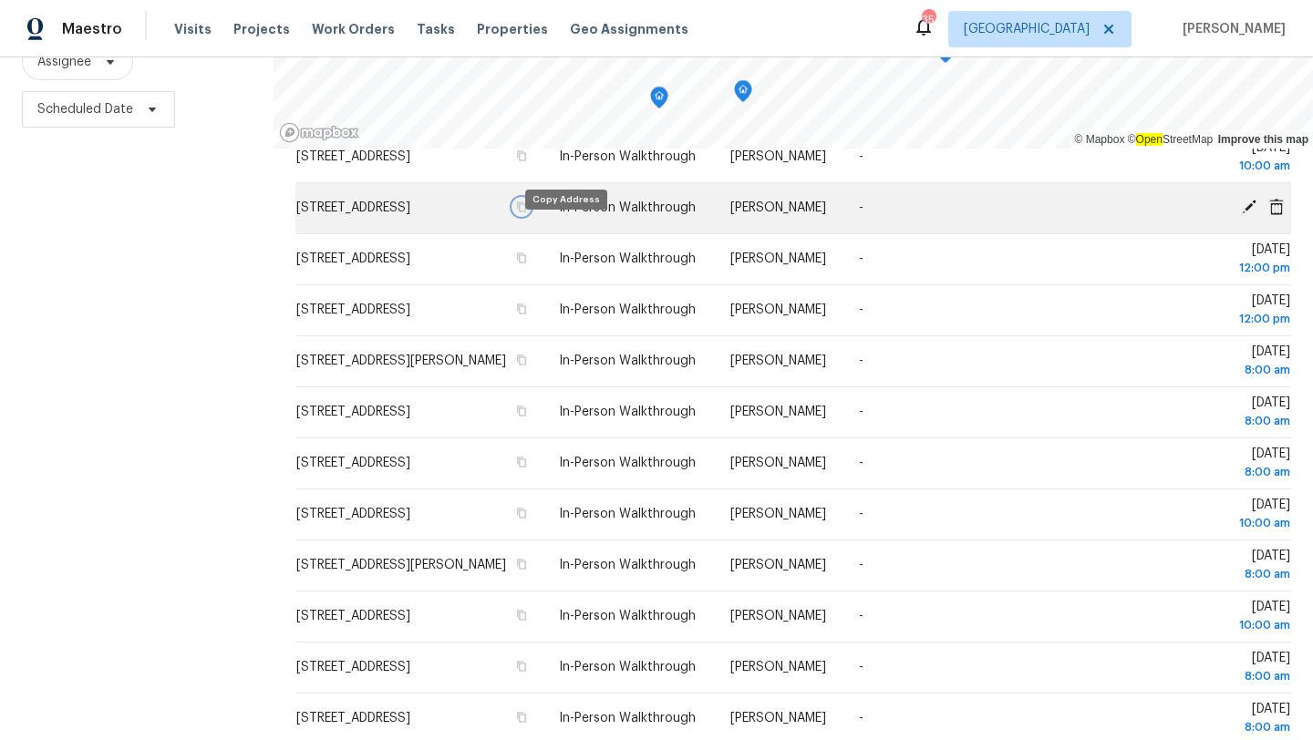
click at [527, 212] on icon "button" at bounding box center [521, 207] width 11 height 11
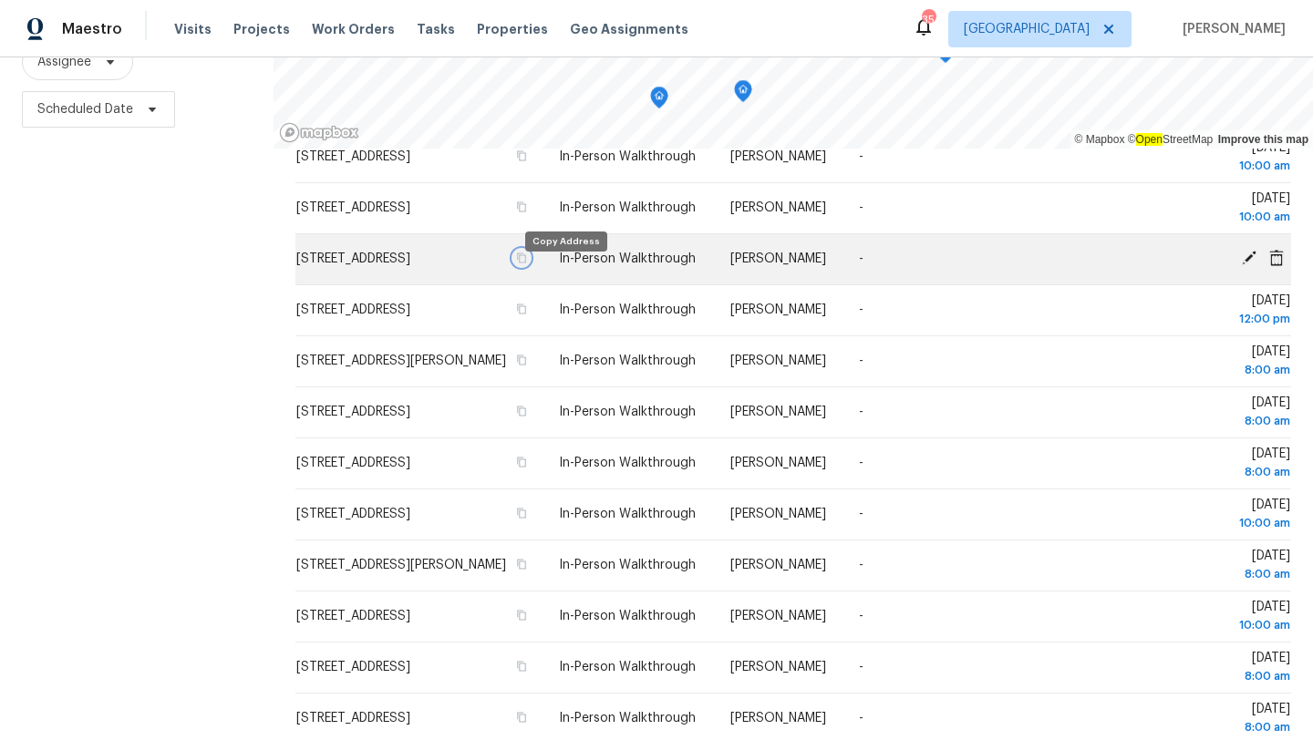
click at [527, 264] on icon "button" at bounding box center [522, 258] width 9 height 10
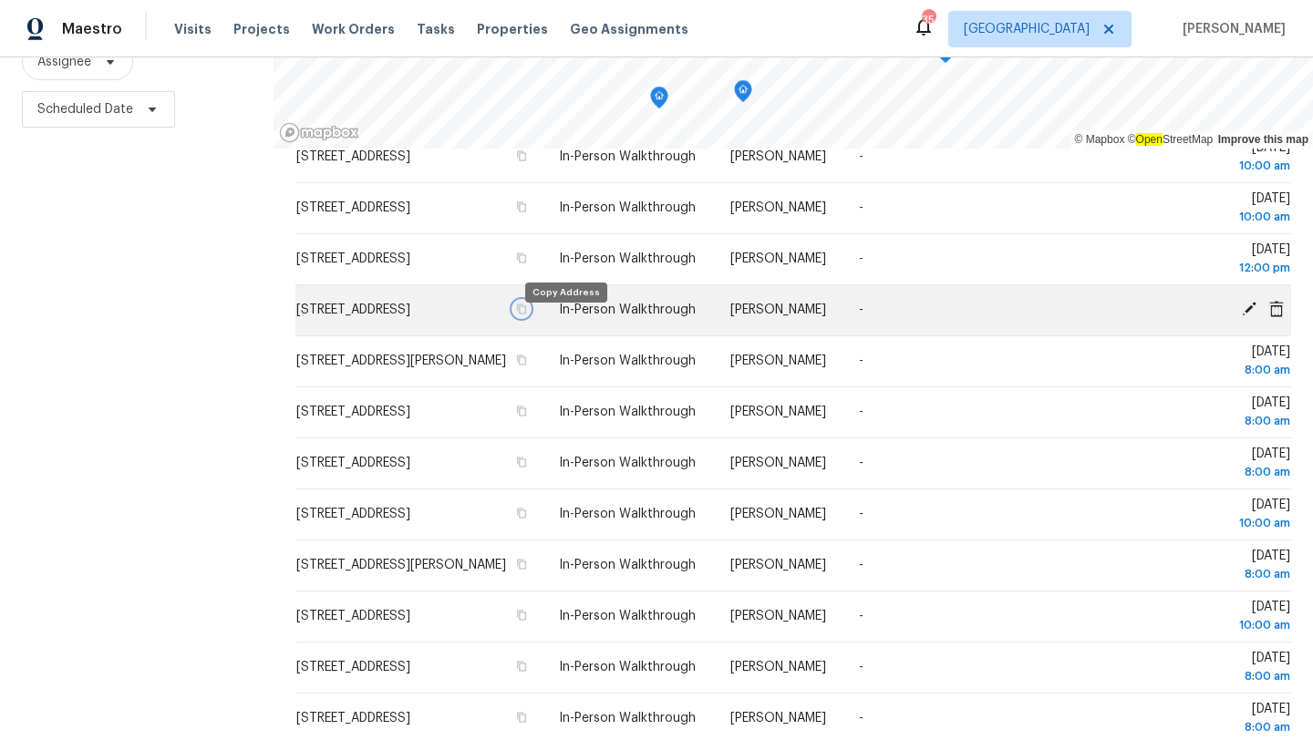
click at [527, 315] on icon "button" at bounding box center [522, 310] width 9 height 10
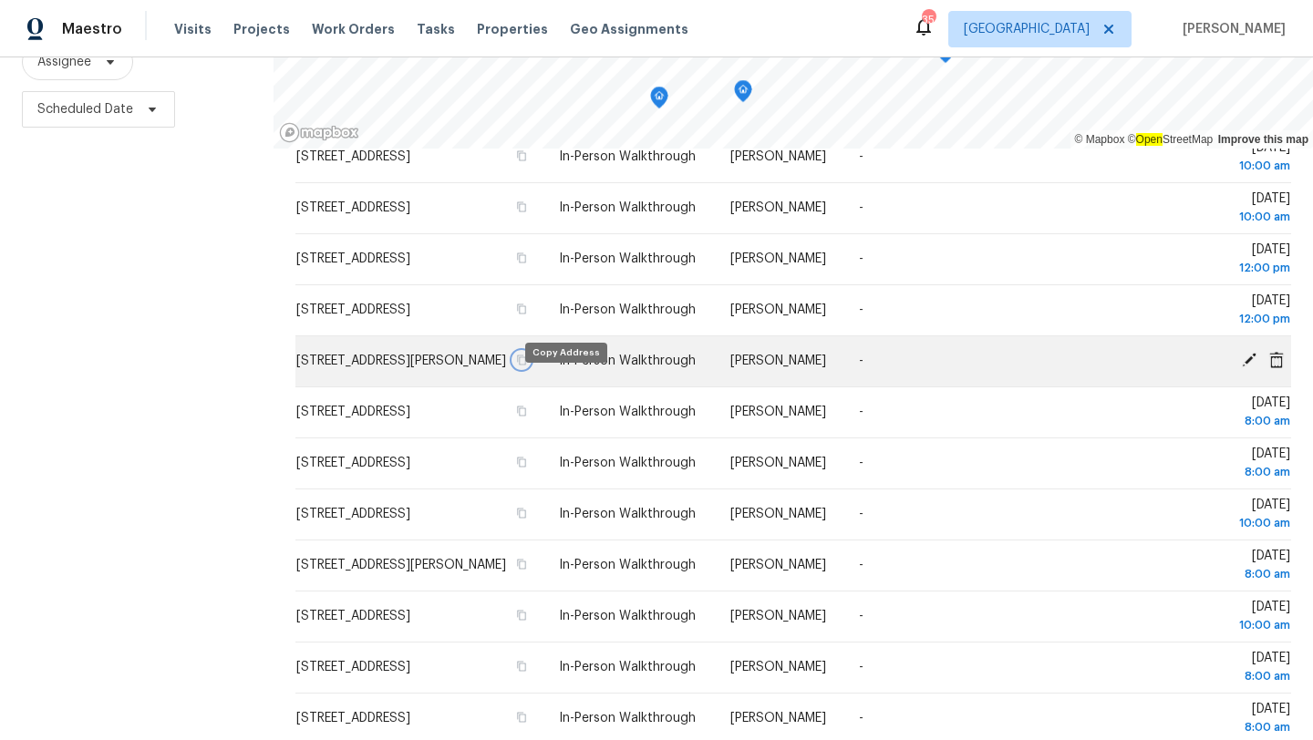
click at [527, 366] on icon "button" at bounding box center [521, 360] width 11 height 11
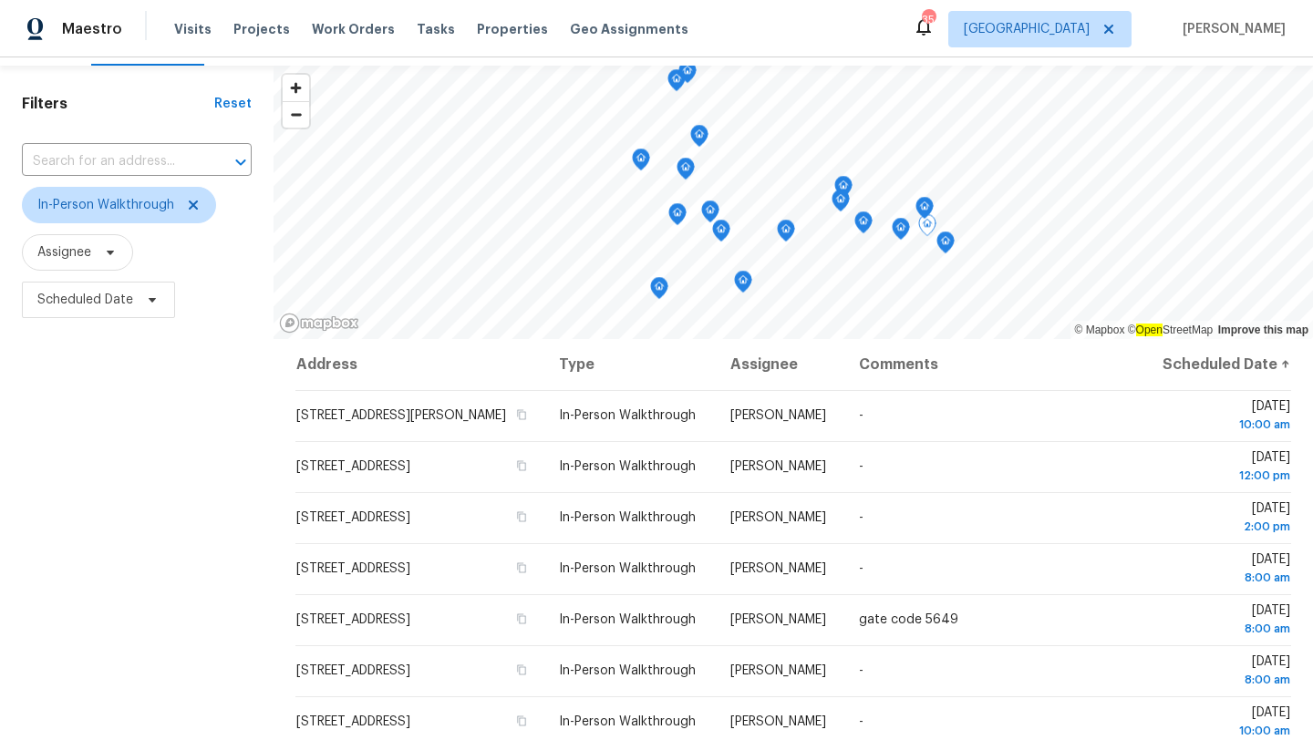
scroll to position [0, 0]
